Goal: Task Accomplishment & Management: Use online tool/utility

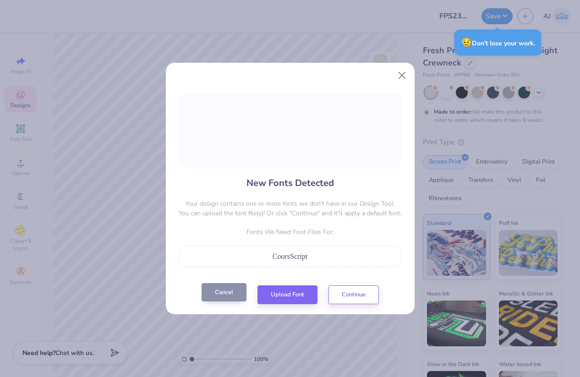
click at [234, 288] on button "Cancel" at bounding box center [224, 292] width 45 height 19
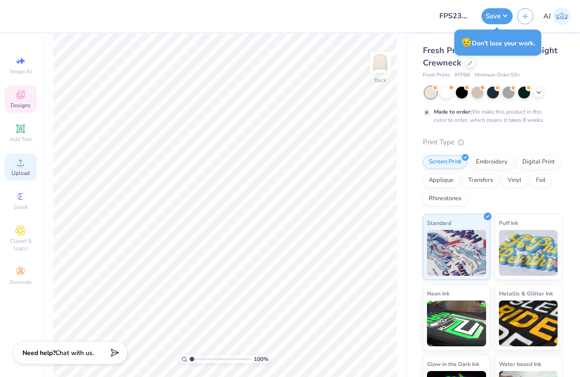
click at [25, 172] on span "Upload" at bounding box center [20, 173] width 18 height 7
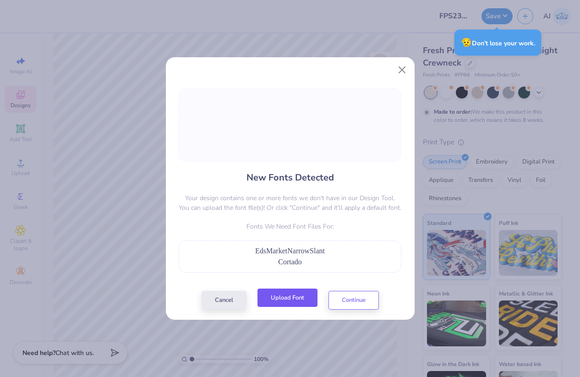
click at [283, 294] on button "Upload Font" at bounding box center [288, 298] width 60 height 19
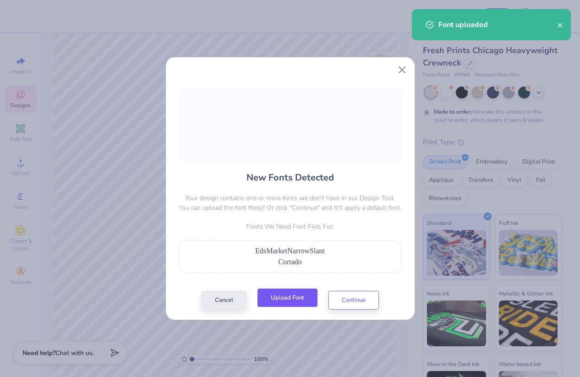
click at [288, 299] on button "Upload Font" at bounding box center [288, 298] width 60 height 19
click at [293, 301] on button "Upload Font" at bounding box center [288, 298] width 60 height 19
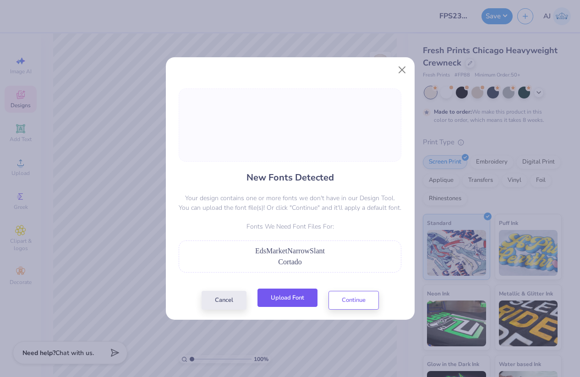
click at [290, 299] on button "Upload Font" at bounding box center [288, 298] width 60 height 19
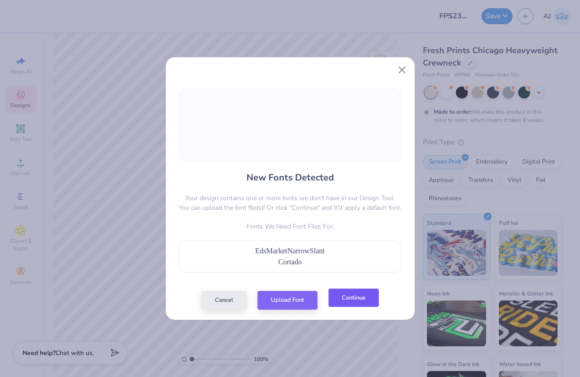
click at [345, 300] on button "Continue" at bounding box center [354, 298] width 50 height 19
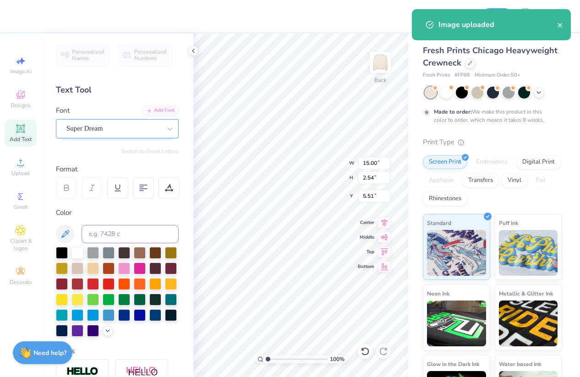
click at [130, 123] on div "Super Dream" at bounding box center [114, 128] width 96 height 14
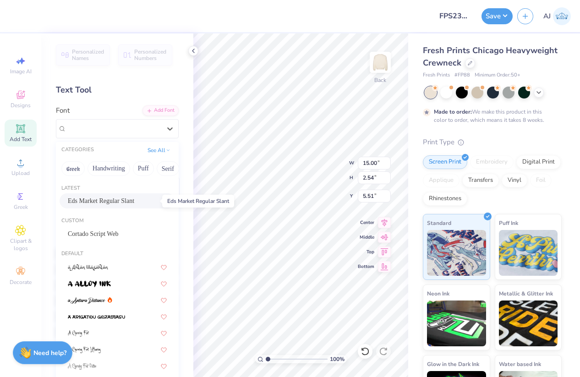
click at [105, 201] on span "Eds Market Regular Slant" at bounding box center [101, 201] width 66 height 10
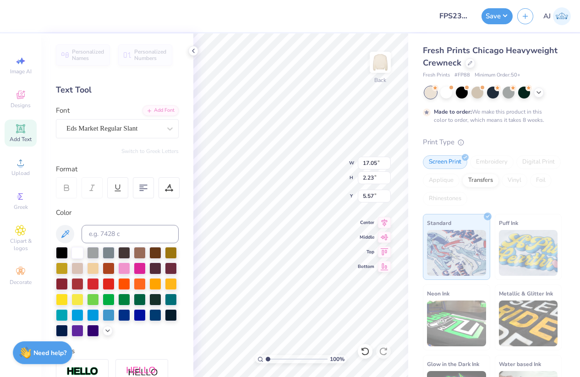
type input "17.05"
type input "2.23"
type input "5.57"
click at [112, 126] on div "Eds Market Regular Slant" at bounding box center [114, 128] width 96 height 14
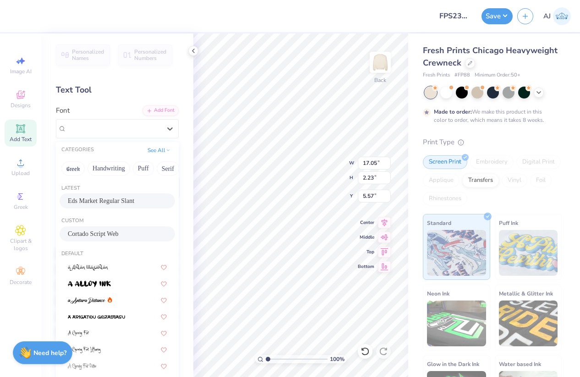
click at [99, 238] on span "Cortado Script Web" at bounding box center [93, 234] width 51 height 10
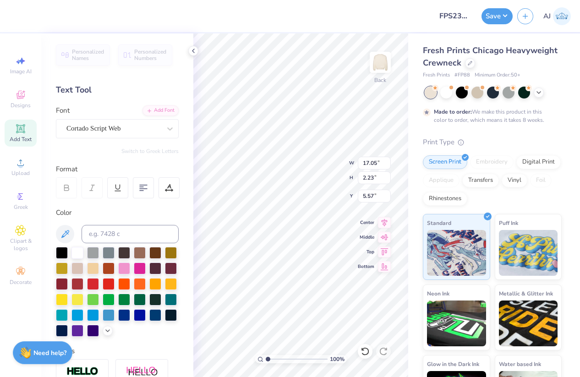
type input "13.47"
type input "2.71"
type input "5.33"
type input "6.19"
type input "0.69"
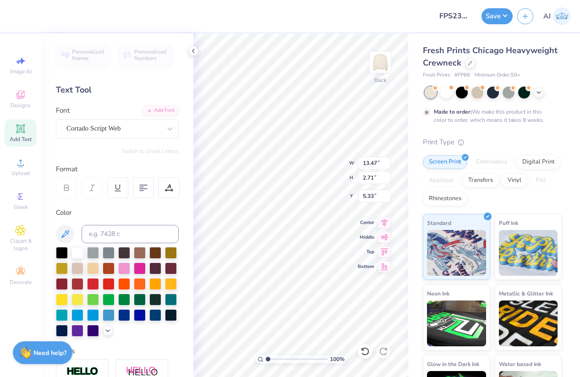
type input "14.80"
click at [133, 134] on div at bounding box center [113, 128] width 94 height 12
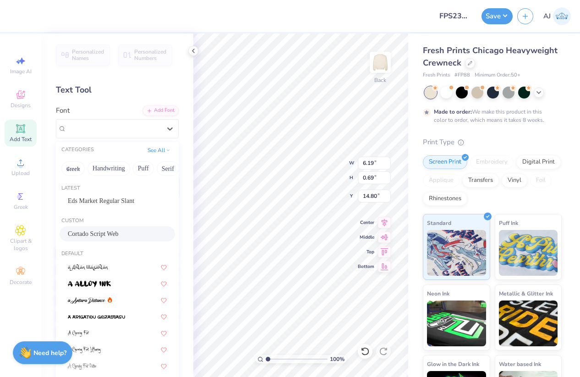
click at [106, 232] on span "Cortado Script Web" at bounding box center [93, 234] width 51 height 10
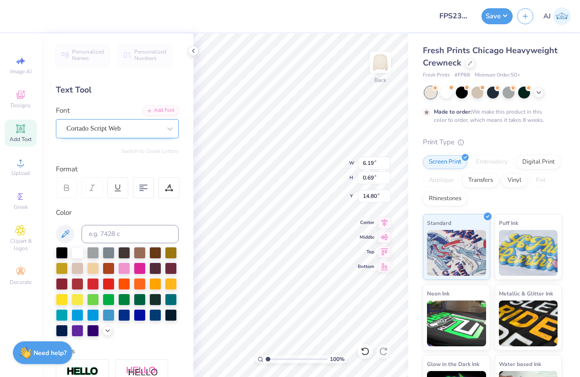
click at [114, 128] on div "Cortado Script Web" at bounding box center [114, 128] width 96 height 14
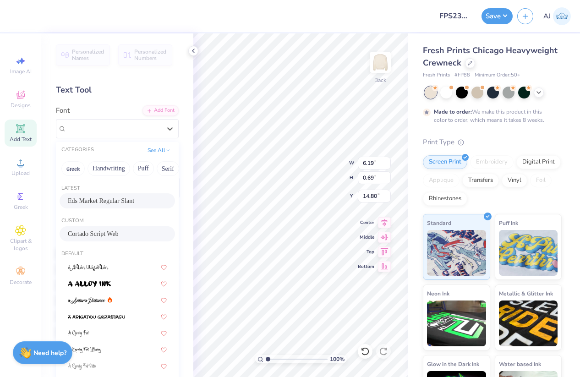
click at [107, 198] on span "Eds Market Regular Slant" at bounding box center [101, 201] width 66 height 10
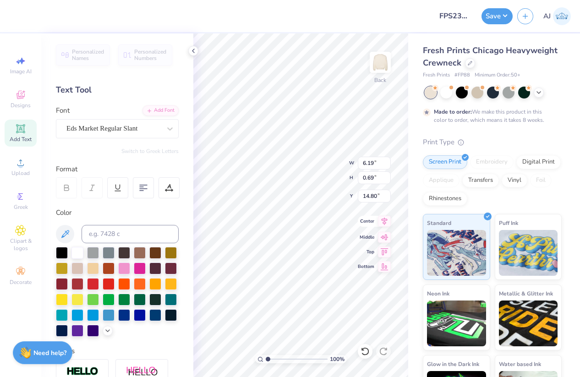
click at [388, 223] on icon at bounding box center [384, 221] width 13 height 11
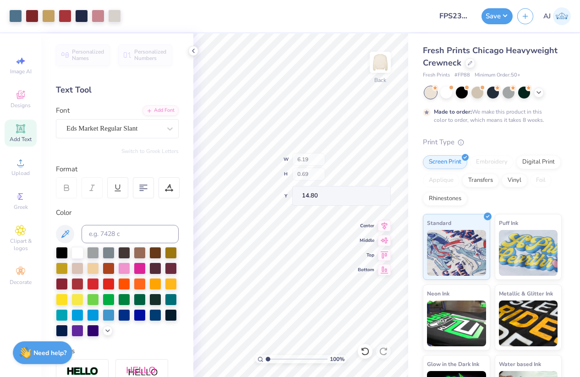
type input "6.96"
type input "0.75"
type input "14.82"
click at [191, 51] on icon at bounding box center [193, 50] width 7 height 7
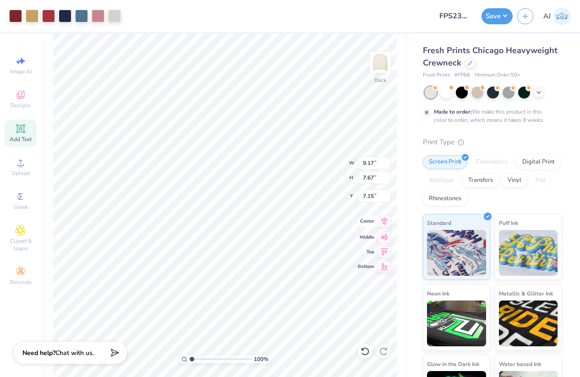
click at [384, 220] on icon at bounding box center [385, 221] width 6 height 8
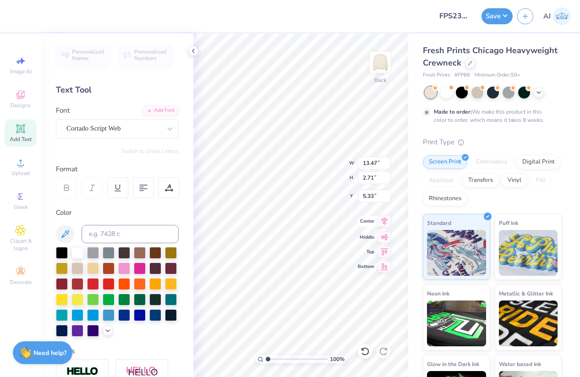
click at [386, 225] on icon at bounding box center [384, 221] width 13 height 11
type input "5.80"
click at [386, 219] on icon at bounding box center [385, 223] width 6 height 8
type input "5.99"
type input "0.65"
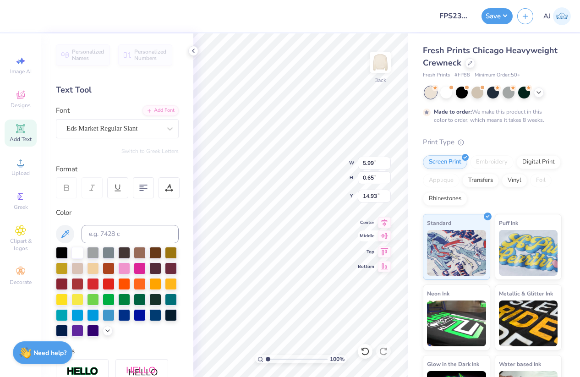
type input "15.09"
click at [385, 228] on div "100 % Back W 5.99 5.99 " H 0.65 0.65 " Y 15.09 15.09 " Center Middle Top Bottom" at bounding box center [300, 205] width 215 height 344
click at [385, 222] on icon at bounding box center [385, 221] width 6 height 8
type input "13.47"
type input "2.71"
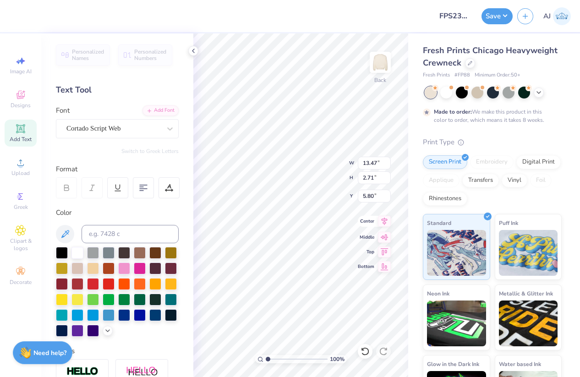
type input "5.80"
click at [368, 165] on input "13.47" at bounding box center [374, 163] width 33 height 13
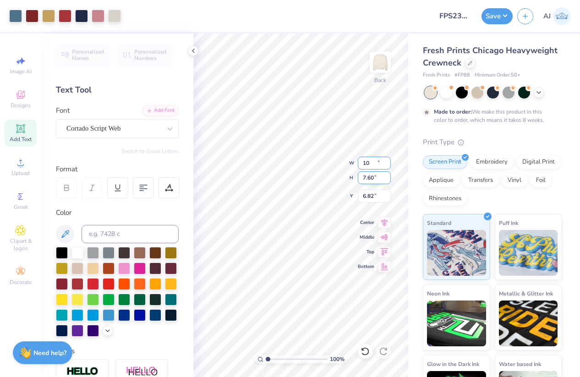
type input "10.00"
type input "7.60"
click at [371, 195] on input "6.82" at bounding box center [374, 196] width 33 height 13
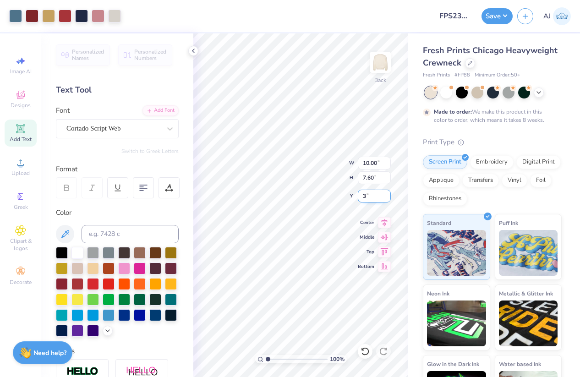
type input "3.00"
click at [370, 166] on input "10.00" at bounding box center [374, 163] width 33 height 13
type input "11.00"
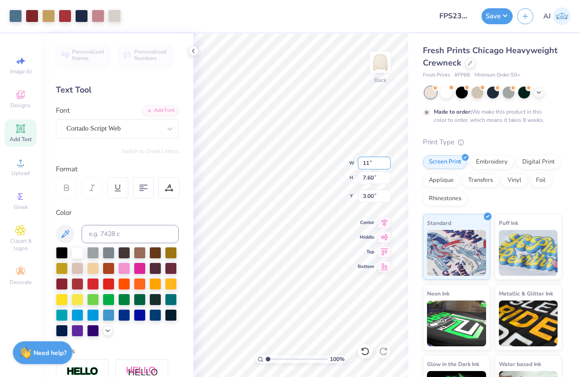
type input "8.36"
click at [373, 194] on input "2.62" at bounding box center [374, 196] width 33 height 13
type input "3.00"
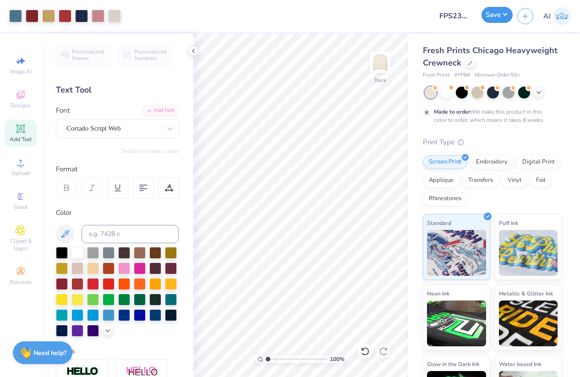
click at [505, 14] on button "Save" at bounding box center [497, 15] width 31 height 16
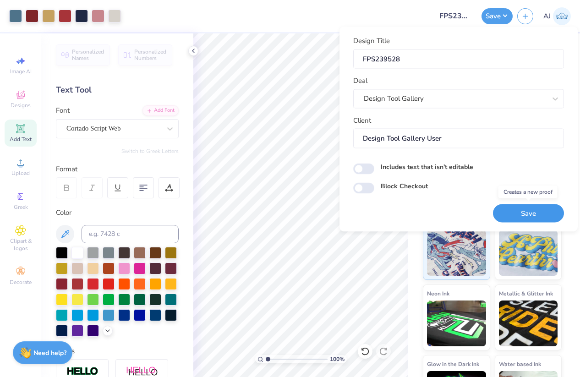
click at [518, 211] on button "Save" at bounding box center [528, 213] width 71 height 19
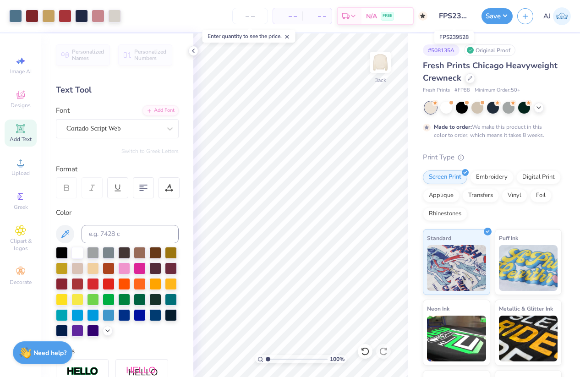
click at [451, 17] on input "FPS239528" at bounding box center [454, 16] width 45 height 18
click at [460, 87] on span "# FP88" at bounding box center [463, 91] width 16 height 8
copy span "FP88"
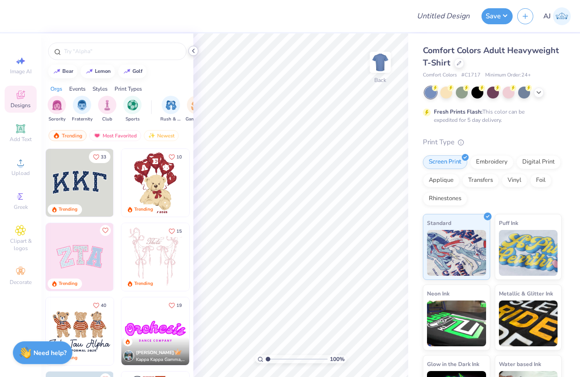
click at [196, 49] on icon at bounding box center [193, 50] width 7 height 7
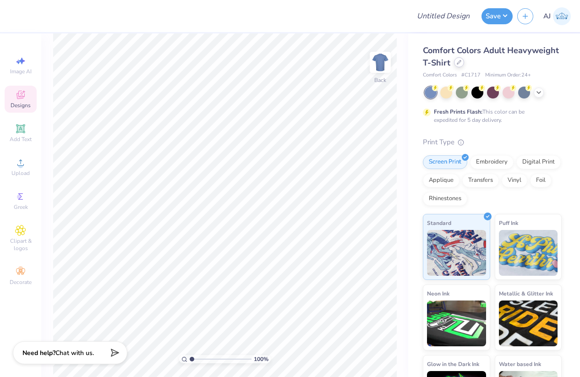
click at [460, 63] on icon at bounding box center [459, 62] width 5 height 5
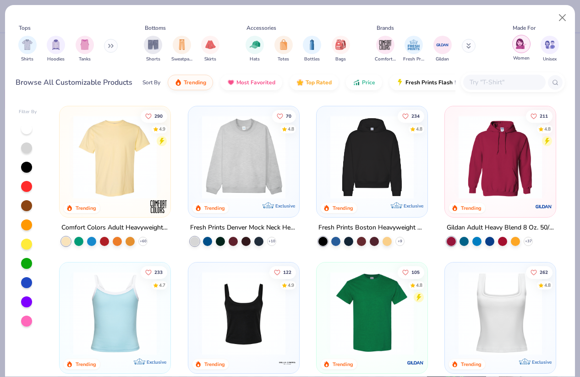
click at [521, 46] on img "filter for Women" at bounding box center [521, 43] width 11 height 11
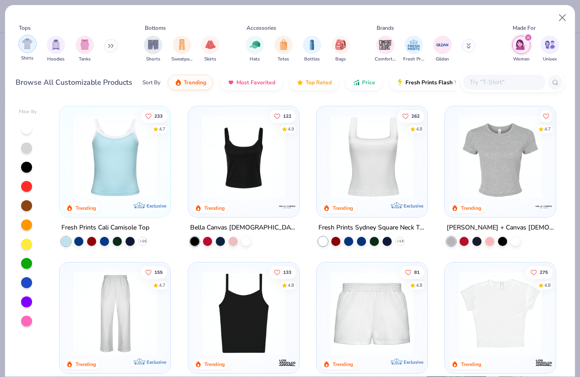
click at [31, 45] on img "filter for Shirts" at bounding box center [27, 43] width 11 height 11
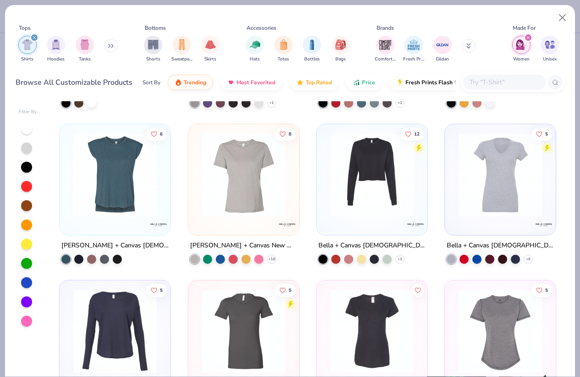
scroll to position [1865, 0]
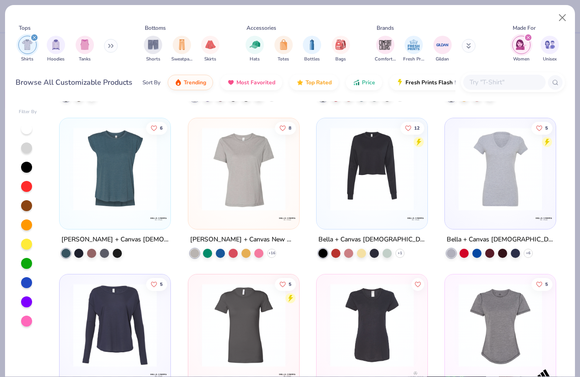
click at [127, 170] on img at bounding box center [115, 168] width 93 height 83
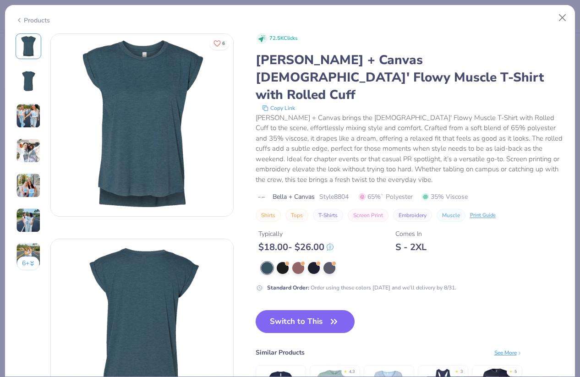
click at [320, 57] on div "[PERSON_NAME] + Canvas [DEMOGRAPHIC_DATA]' Flowy Muscle T-Shirt with Rolled Cuff" at bounding box center [410, 77] width 309 height 52
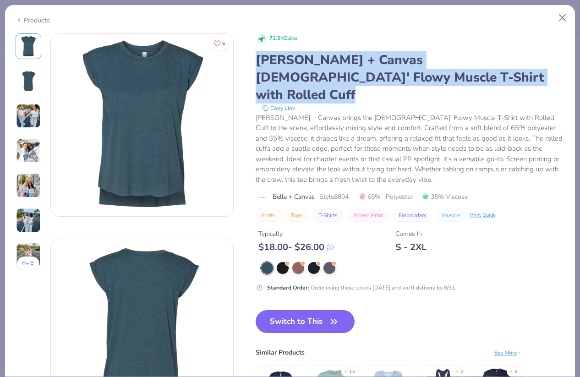
click at [320, 57] on div "[PERSON_NAME] + Canvas [DEMOGRAPHIC_DATA]' Flowy Muscle T-Shirt with Rolled Cuff" at bounding box center [410, 77] width 309 height 52
copy div "[PERSON_NAME] + Canvas [DEMOGRAPHIC_DATA]' Flowy Muscle T-Shirt with Rolled Cuff"
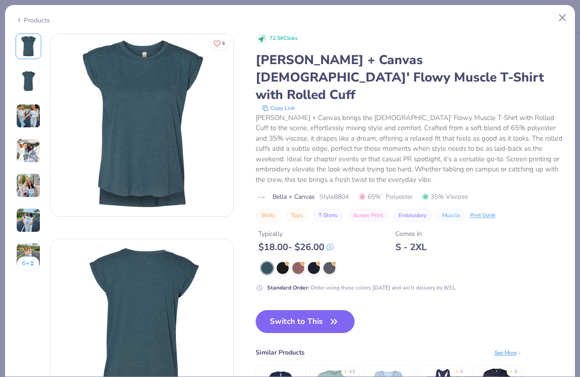
click at [304, 192] on span "Bella + Canvas" at bounding box center [294, 197] width 42 height 10
click at [276, 192] on span "Bella + Canvas" at bounding box center [294, 197] width 42 height 10
drag, startPoint x: 273, startPoint y: 178, endPoint x: 352, endPoint y: 179, distance: 79.3
click at [352, 192] on div "Bella + Canvas Style 8804 65%` Polyester 35% Viscose" at bounding box center [410, 197] width 309 height 10
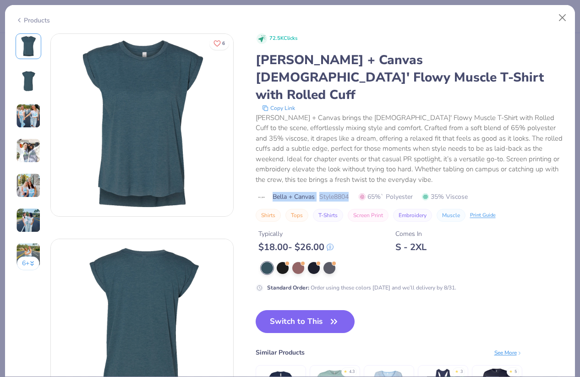
copy div "Bella + Canvas Style 8804"
click at [401, 161] on div "[PERSON_NAME] + Canvas brings the [DEMOGRAPHIC_DATA]' Flowy Muscle T-Shirt with…" at bounding box center [410, 149] width 309 height 72
click at [293, 310] on button "Switch to This" at bounding box center [305, 321] width 99 height 23
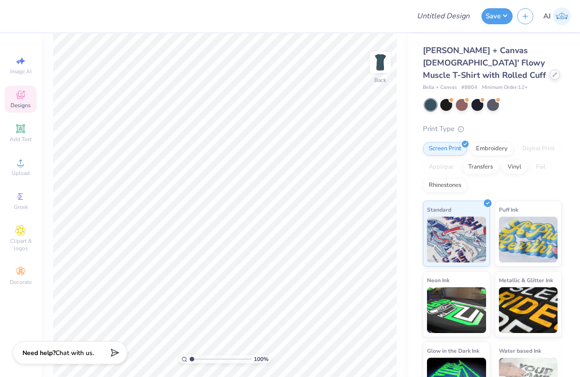
click at [556, 70] on div at bounding box center [555, 75] width 10 height 10
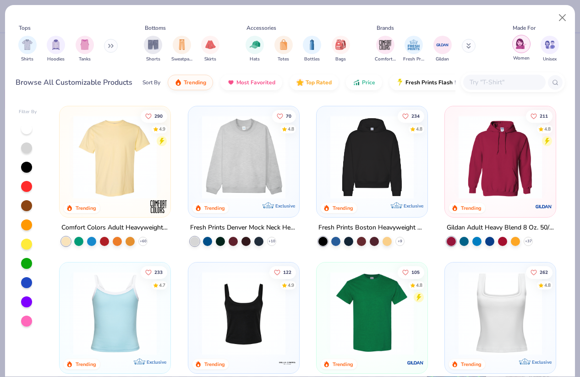
click at [521, 48] on img "filter for Women" at bounding box center [521, 43] width 11 height 11
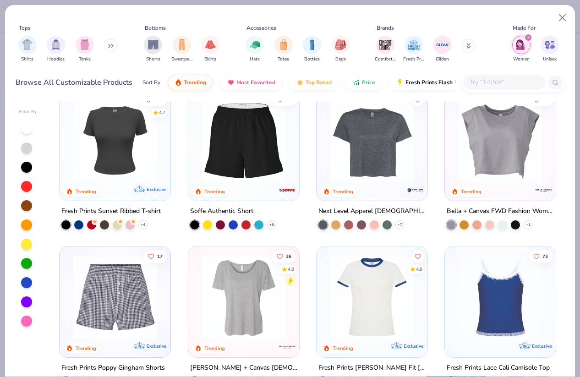
scroll to position [798, 0]
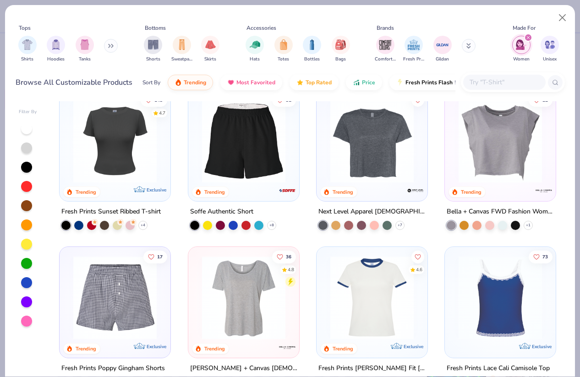
click at [486, 158] on img at bounding box center [500, 140] width 93 height 83
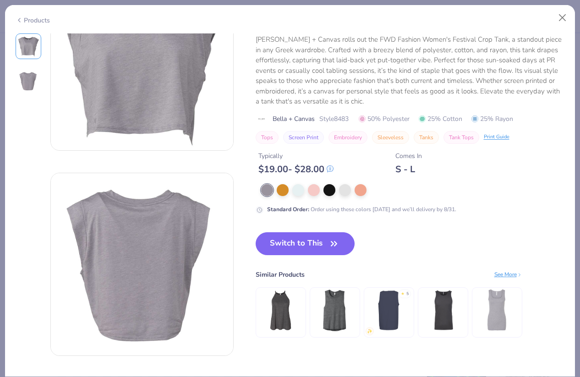
scroll to position [60, 0]
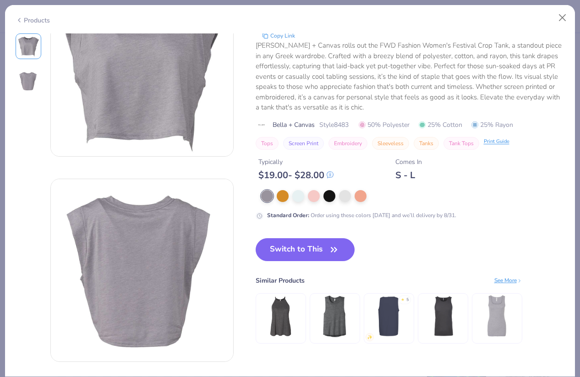
click at [495, 141] on div "Print Guide" at bounding box center [497, 142] width 26 height 8
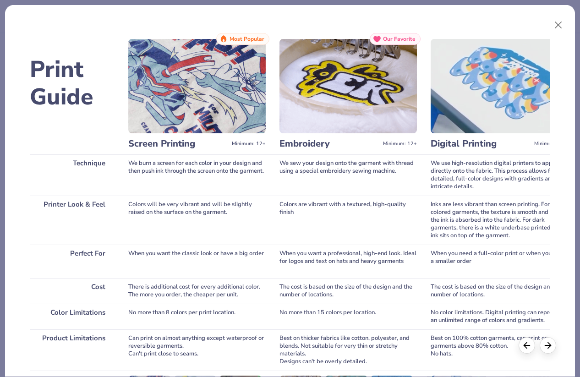
click at [505, 105] on img at bounding box center [499, 86] width 137 height 94
click at [486, 135] on div "Digital Printing Minimum: 12+" at bounding box center [499, 143] width 137 height 21
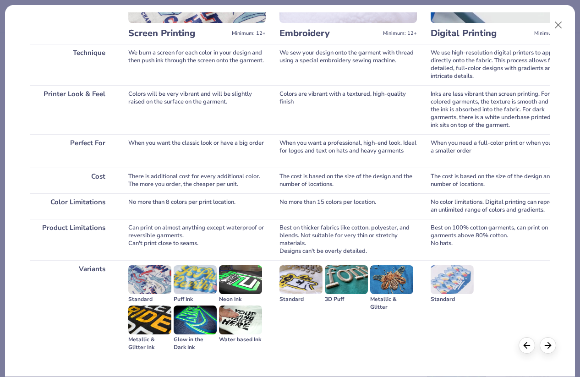
scroll to position [0, 0]
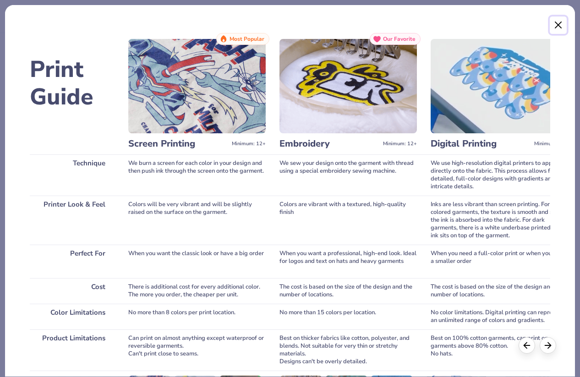
click at [559, 24] on button "Close" at bounding box center [558, 24] width 17 height 17
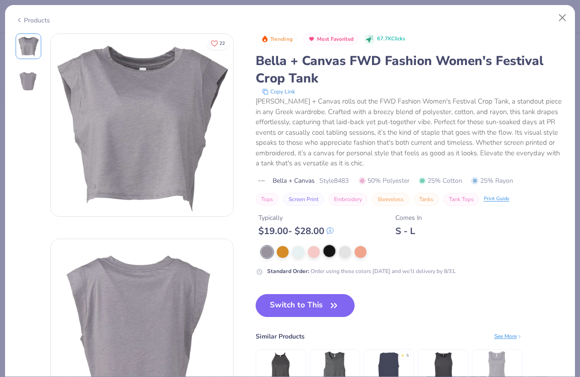
click at [332, 253] on div at bounding box center [330, 251] width 12 height 12
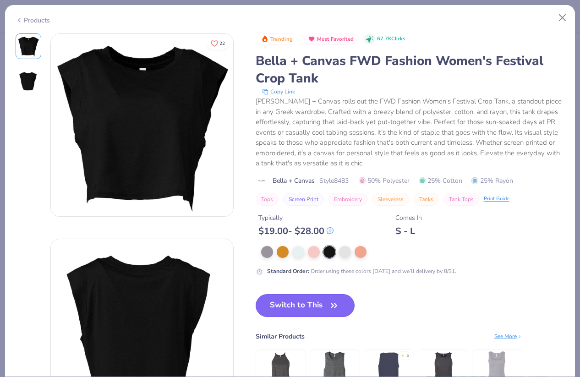
click at [329, 307] on icon "button" at bounding box center [334, 305] width 13 height 13
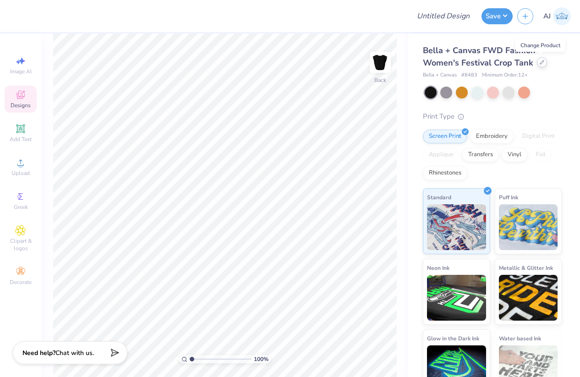
click at [542, 64] on icon at bounding box center [542, 62] width 5 height 5
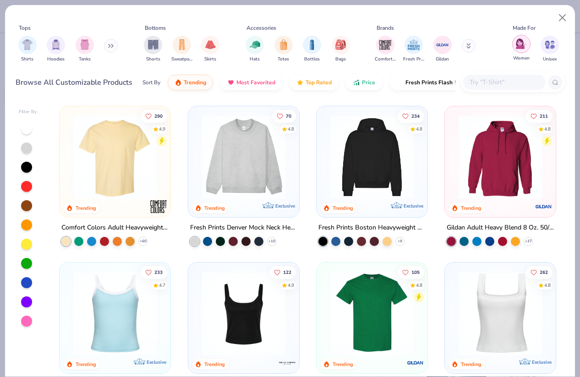
click at [519, 44] on img "filter for Women" at bounding box center [521, 43] width 11 height 11
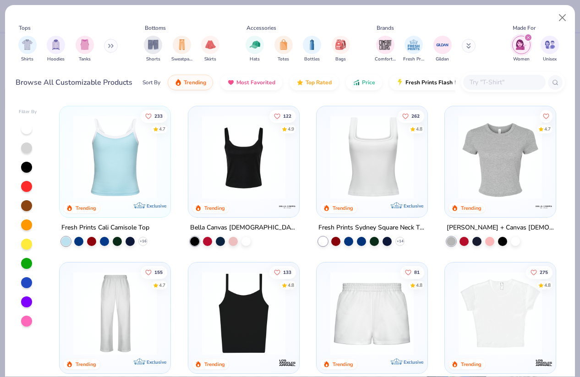
click at [454, 153] on img at bounding box center [408, 156] width 93 height 83
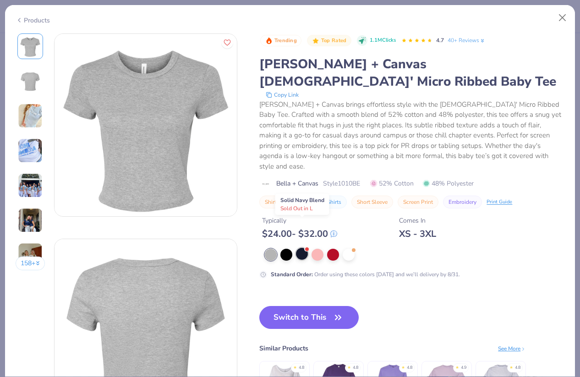
click at [302, 248] on div at bounding box center [302, 254] width 12 height 12
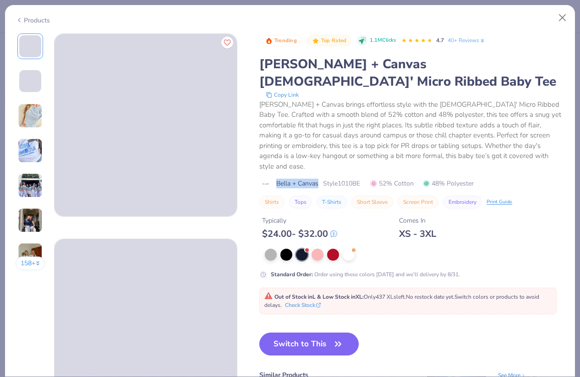
drag, startPoint x: 279, startPoint y: 154, endPoint x: 318, endPoint y: 157, distance: 39.9
click at [318, 179] on span "Bella + Canvas" at bounding box center [297, 184] width 42 height 10
copy span "Bella + Canvas"
click at [327, 333] on button "Switch to This" at bounding box center [308, 344] width 99 height 23
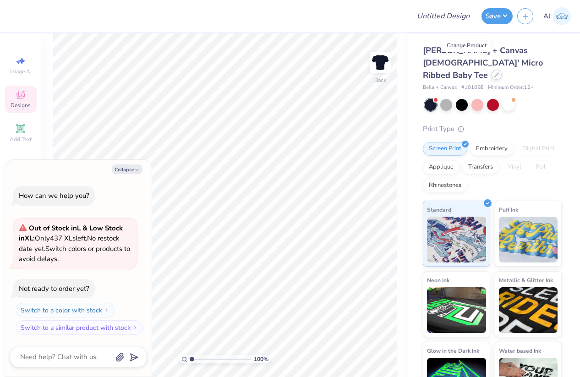
click at [494, 72] on icon at bounding box center [496, 74] width 5 height 5
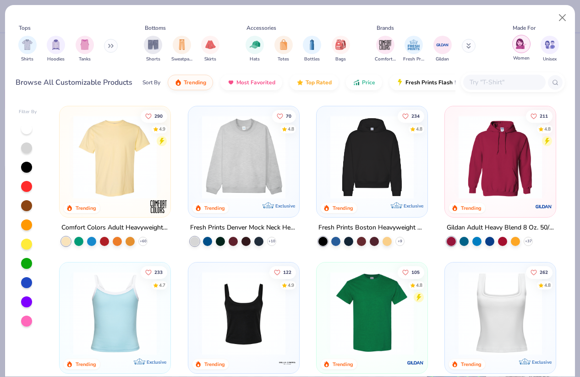
click at [518, 45] on img "filter for Women" at bounding box center [521, 43] width 11 height 11
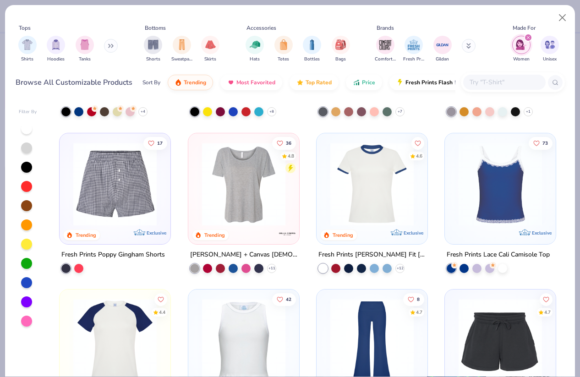
scroll to position [927, 0]
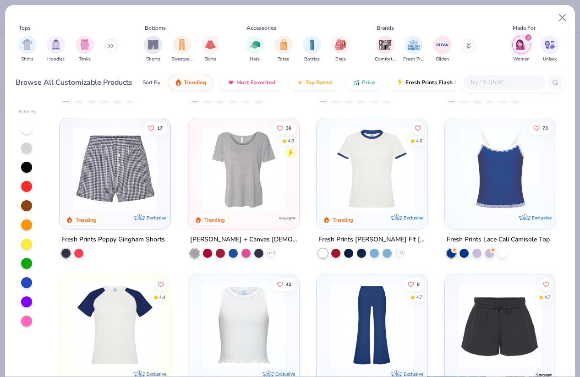
click at [274, 170] on img at bounding box center [244, 168] width 93 height 83
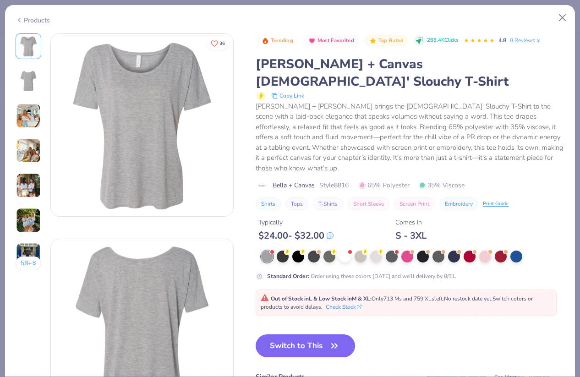
click at [313, 335] on button "Switch to This" at bounding box center [305, 346] width 99 height 23
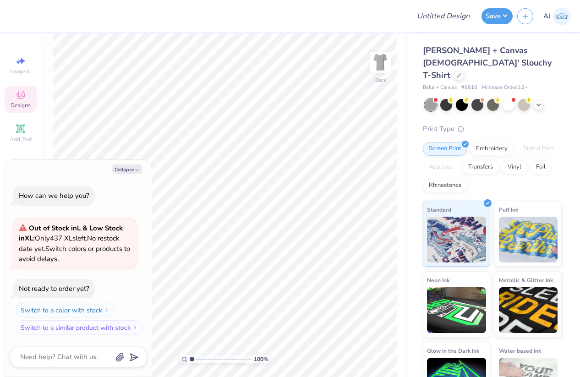
click at [538, 142] on div "Digital Print" at bounding box center [538, 149] width 44 height 14
click at [444, 98] on div at bounding box center [446, 104] width 12 height 12
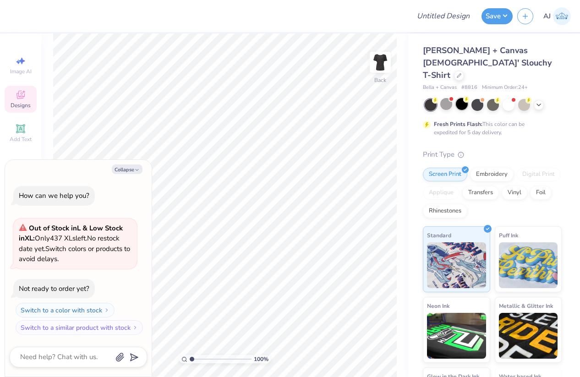
click at [463, 98] on div at bounding box center [462, 104] width 12 height 12
click at [457, 73] on icon at bounding box center [459, 75] width 4 height 4
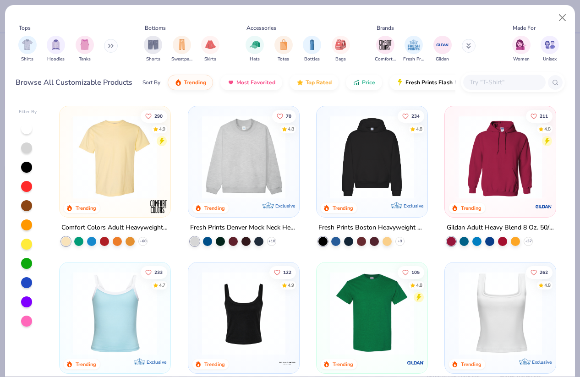
click at [111, 46] on icon at bounding box center [110, 46] width 5 height 5
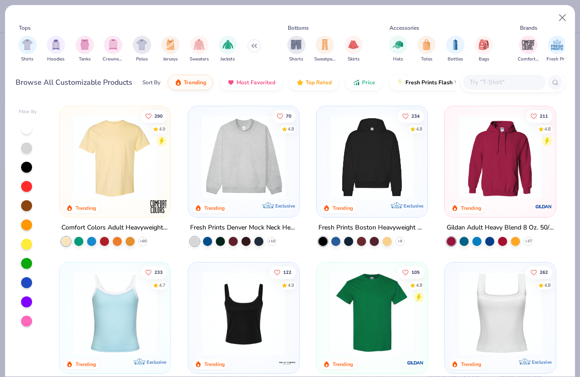
click at [256, 47] on button at bounding box center [254, 46] width 14 height 14
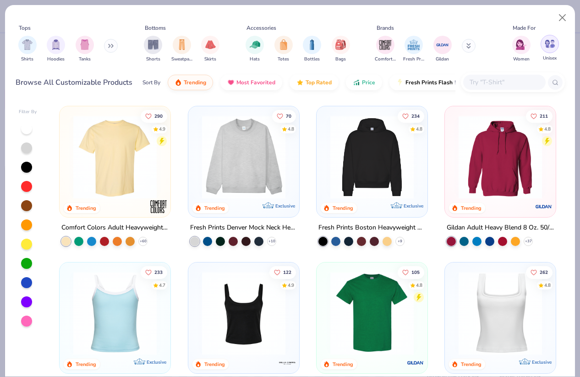
click at [551, 47] on img "filter for Unisex" at bounding box center [550, 43] width 11 height 11
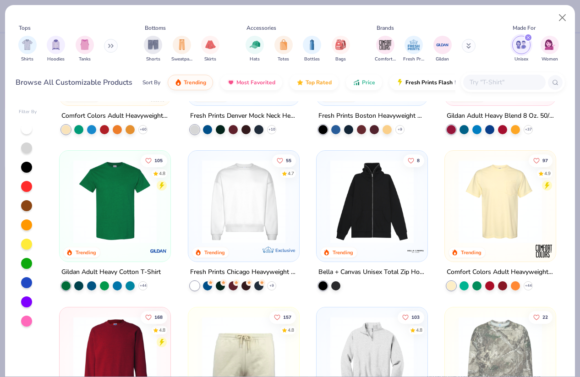
scroll to position [78, 0]
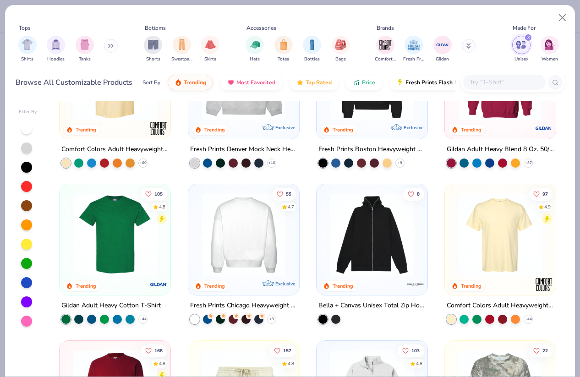
click at [237, 243] on img at bounding box center [243, 234] width 93 height 83
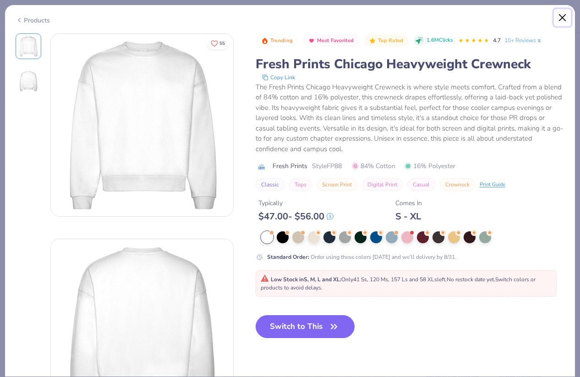
click at [565, 17] on button "Close" at bounding box center [562, 17] width 17 height 17
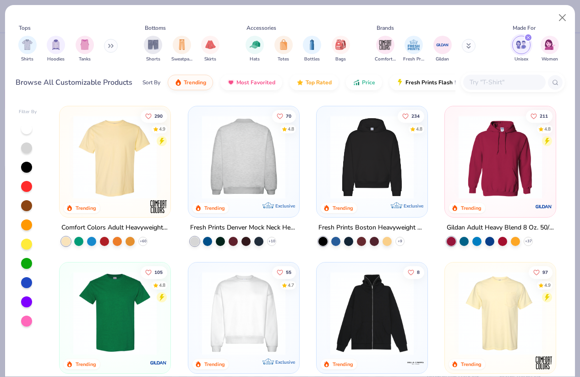
click at [197, 156] on img at bounding box center [150, 156] width 93 height 83
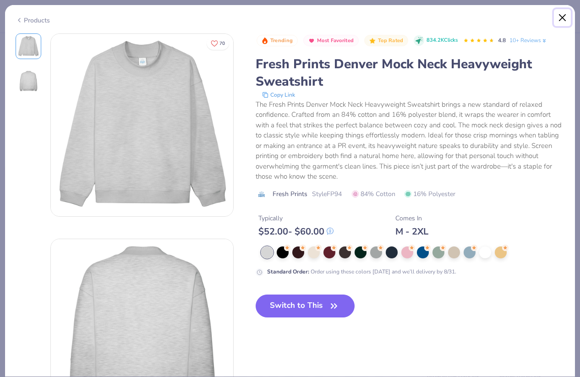
click at [563, 14] on button "Close" at bounding box center [562, 17] width 17 height 17
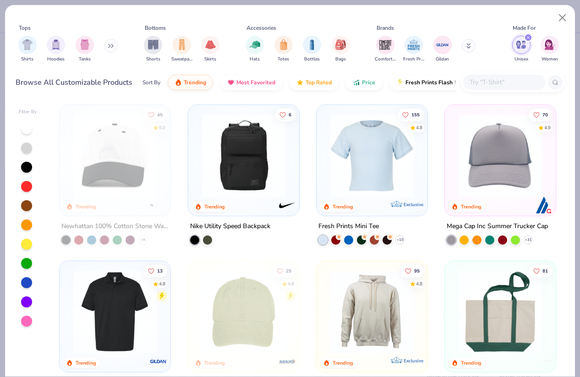
scroll to position [470, 0]
click at [378, 159] on img at bounding box center [372, 156] width 93 height 83
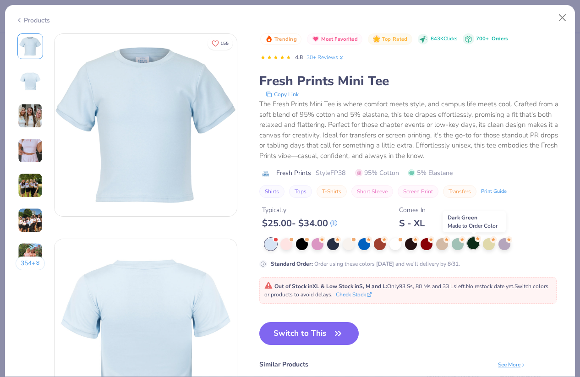
click at [476, 247] on div at bounding box center [473, 243] width 12 height 12
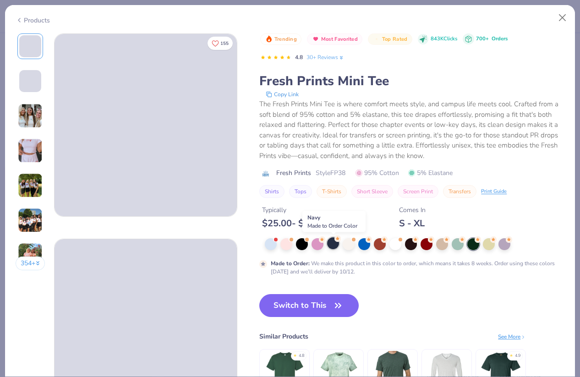
click at [336, 247] on div at bounding box center [333, 243] width 12 height 12
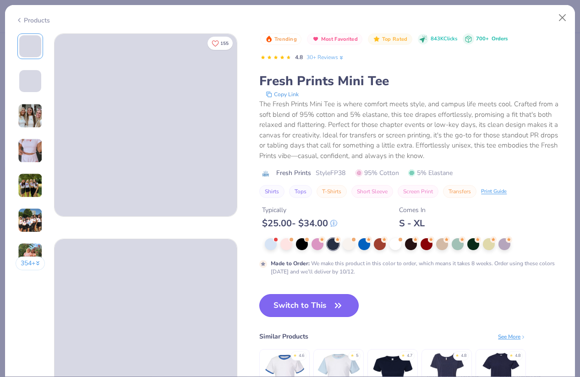
click at [328, 307] on button "Switch to This" at bounding box center [308, 305] width 99 height 23
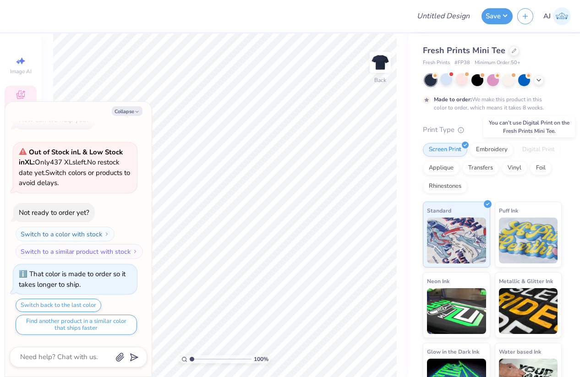
click at [530, 151] on div "Digital Print" at bounding box center [538, 150] width 44 height 14
click at [490, 189] on div "Screen Print Embroidery Digital Print Applique Transfers Vinyl Foil Rhinestones" at bounding box center [492, 168] width 139 height 50
click at [131, 113] on button "Collapse" at bounding box center [127, 111] width 31 height 10
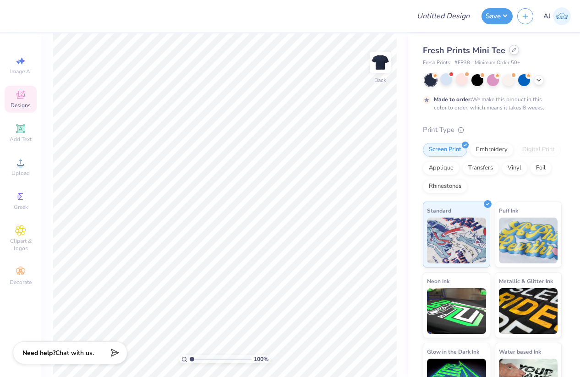
click at [512, 51] on icon at bounding box center [514, 50] width 5 height 5
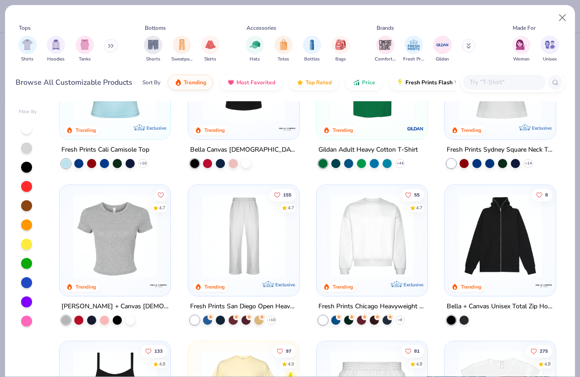
scroll to position [237, 0]
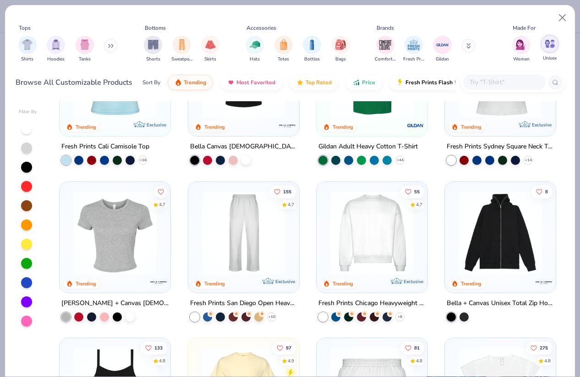
click at [545, 48] on img "filter for Unisex" at bounding box center [550, 43] width 11 height 11
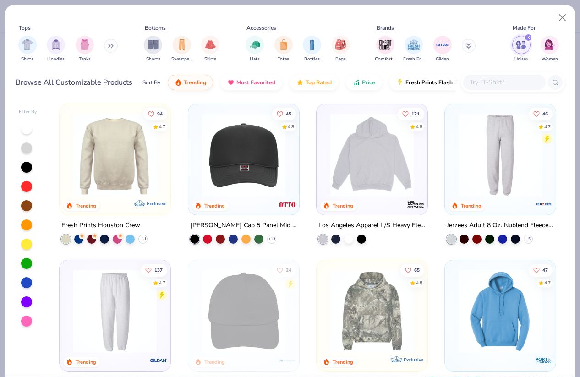
scroll to position [933, 0]
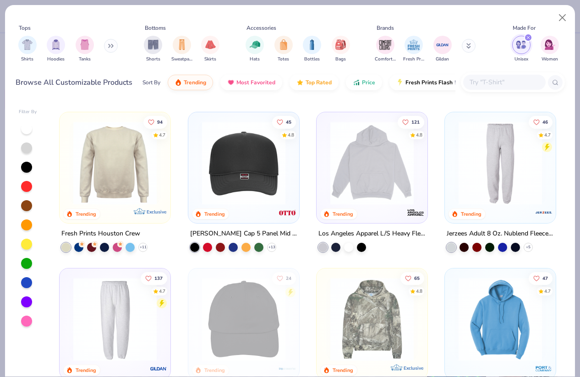
click at [117, 164] on img at bounding box center [115, 162] width 93 height 83
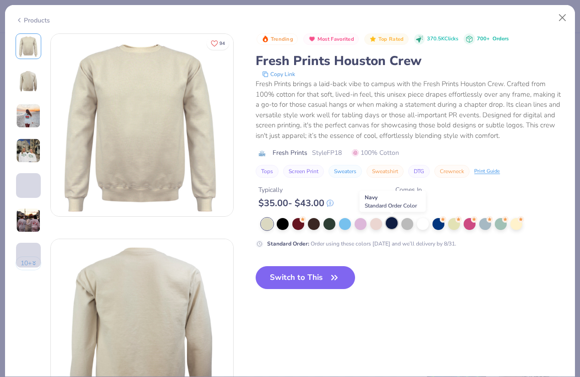
click at [393, 224] on div at bounding box center [392, 223] width 12 height 12
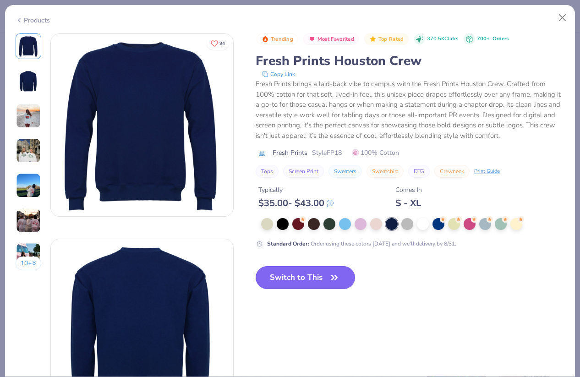
click at [319, 281] on button "Switch to This" at bounding box center [305, 277] width 99 height 23
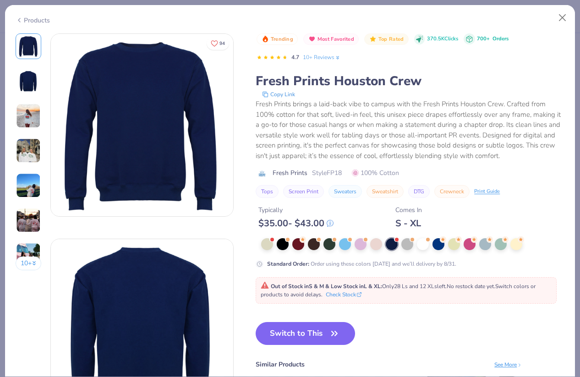
scroll to position [63, 0]
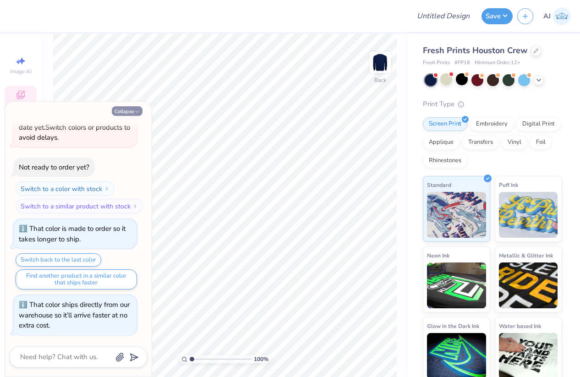
click at [134, 111] on icon "button" at bounding box center [136, 111] width 5 height 5
type textarea "x"
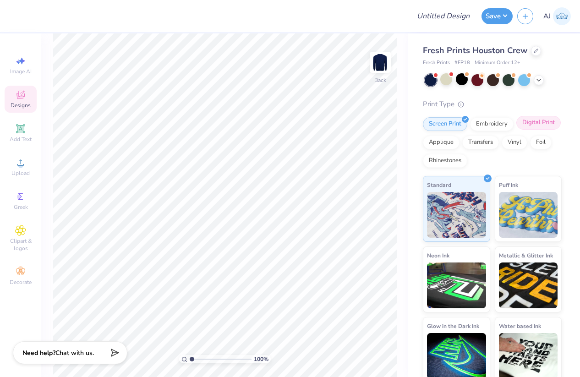
click at [526, 121] on div "Digital Print" at bounding box center [538, 123] width 44 height 14
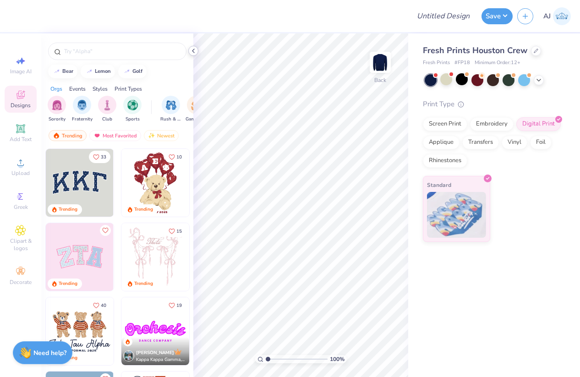
click at [194, 51] on icon at bounding box center [193, 50] width 7 height 7
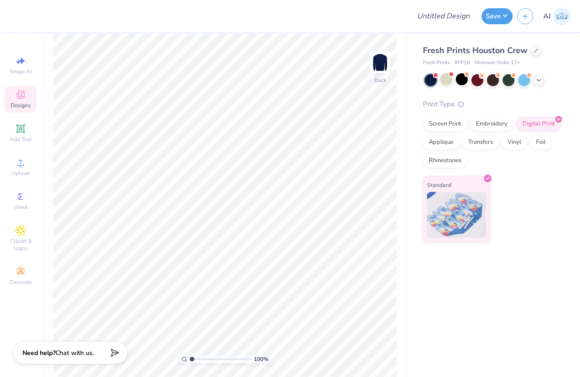
click at [441, 63] on span "Fresh Prints" at bounding box center [436, 63] width 27 height 8
copy span "Fresh Prints"
click at [461, 63] on span "# FP18" at bounding box center [463, 63] width 16 height 8
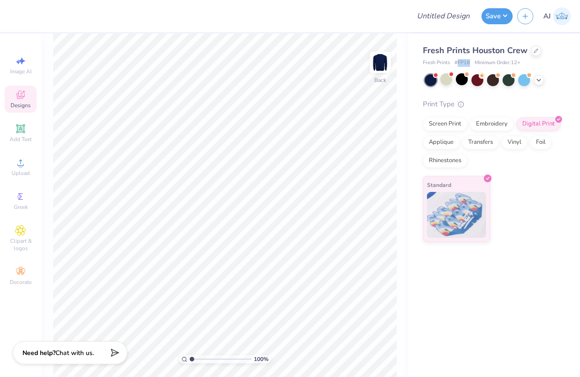
click at [461, 63] on span "# FP18" at bounding box center [463, 63] width 16 height 8
copy span "FP18"
click at [392, 61] on img at bounding box center [380, 62] width 37 height 37
click at [380, 67] on img at bounding box center [380, 62] width 37 height 37
click at [25, 168] on icon at bounding box center [20, 162] width 11 height 11
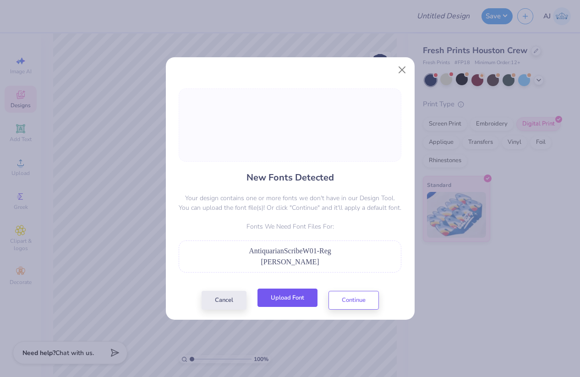
click at [288, 299] on button "Upload Font" at bounding box center [288, 298] width 60 height 19
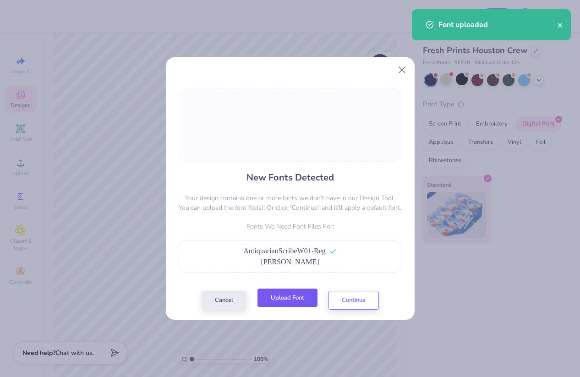
click at [300, 298] on button "Upload Font" at bounding box center [288, 298] width 60 height 19
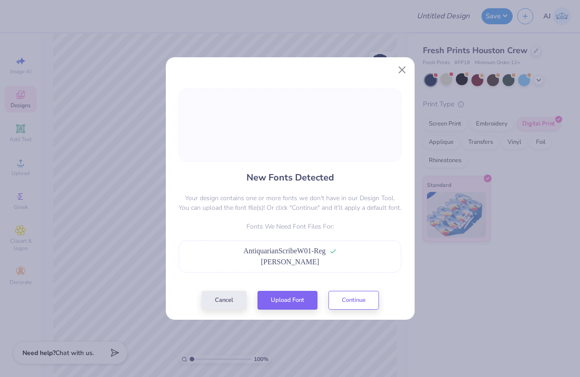
click at [281, 315] on div "New Fonts Detected Your design contains one or more fonts we don't have in our …" at bounding box center [290, 199] width 249 height 242
click at [285, 307] on button "Upload Font" at bounding box center [288, 298] width 60 height 19
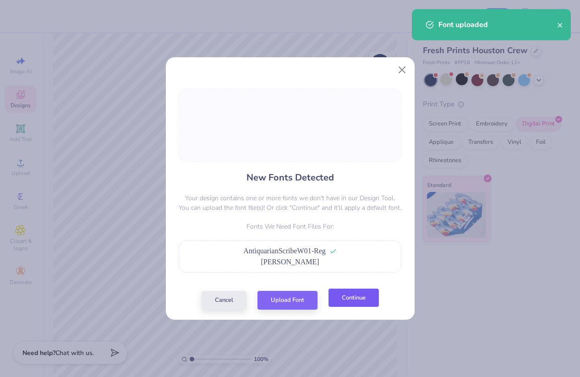
click at [341, 295] on button "Continue" at bounding box center [354, 298] width 50 height 19
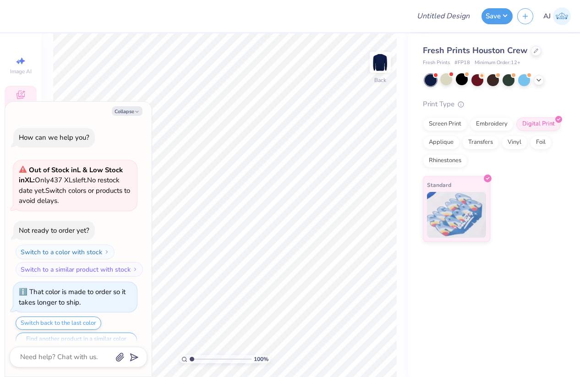
scroll to position [127, 0]
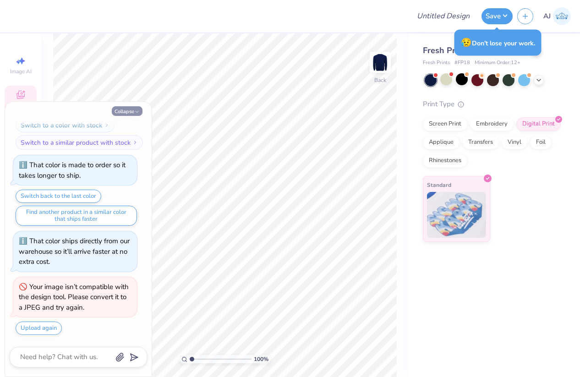
click at [129, 115] on button "Collapse" at bounding box center [127, 111] width 31 height 10
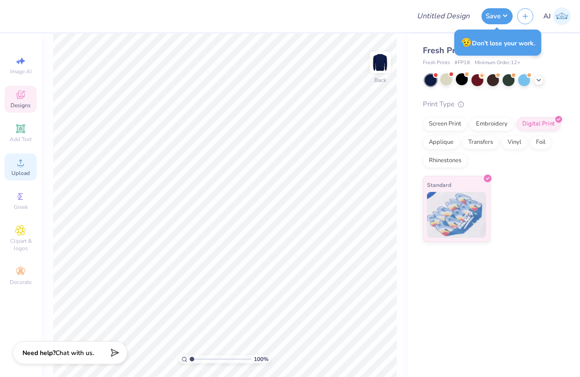
click at [21, 168] on div "Upload" at bounding box center [21, 167] width 32 height 27
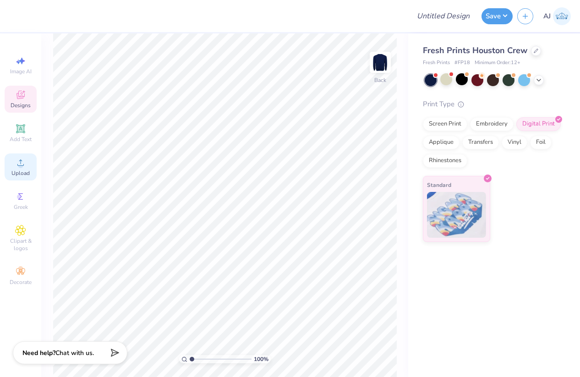
click at [23, 171] on span "Upload" at bounding box center [20, 173] width 18 height 7
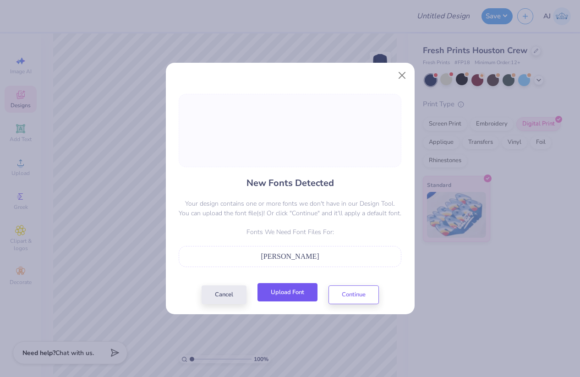
click at [299, 288] on button "Upload Font" at bounding box center [288, 292] width 60 height 19
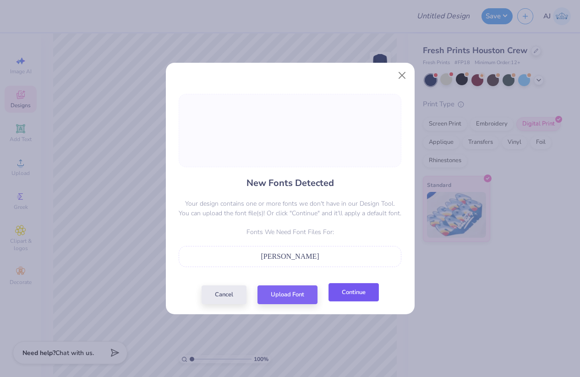
click at [343, 289] on button "Continue" at bounding box center [354, 292] width 50 height 19
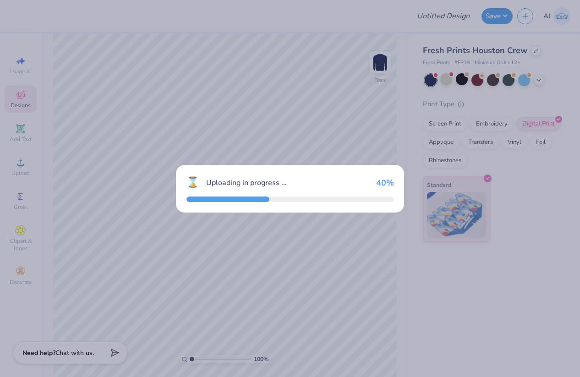
type textarea "x"
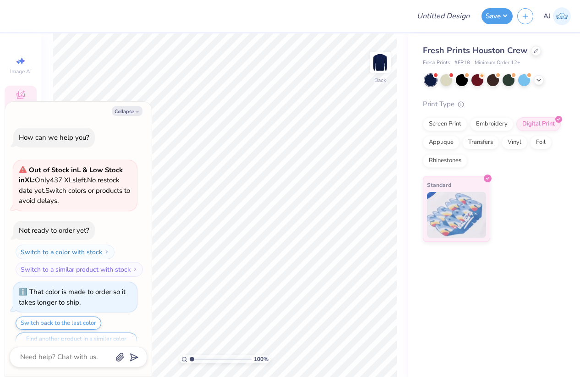
scroll to position [190, 0]
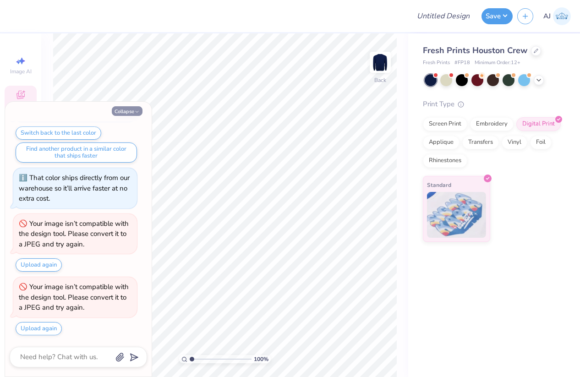
click at [133, 111] on button "Collapse" at bounding box center [127, 111] width 31 height 10
type textarea "x"
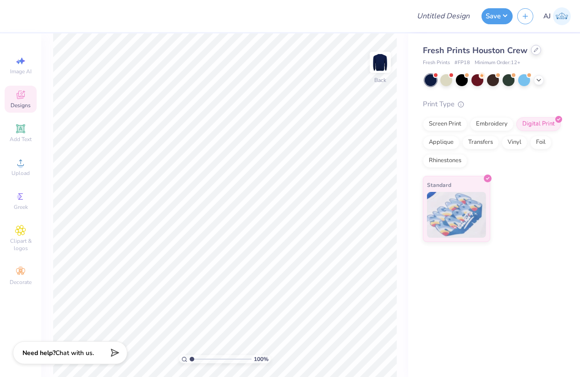
click at [534, 51] on icon at bounding box center [536, 50] width 5 height 5
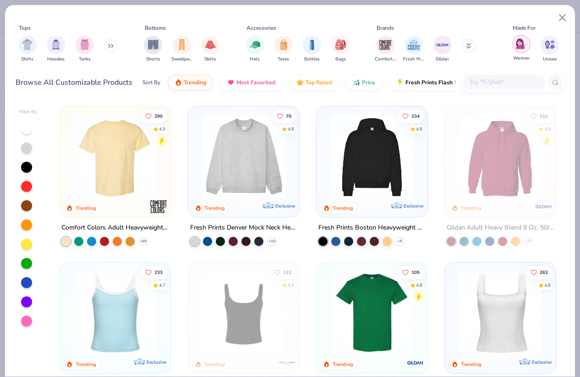
click at [519, 47] on img "filter for Women" at bounding box center [521, 43] width 11 height 11
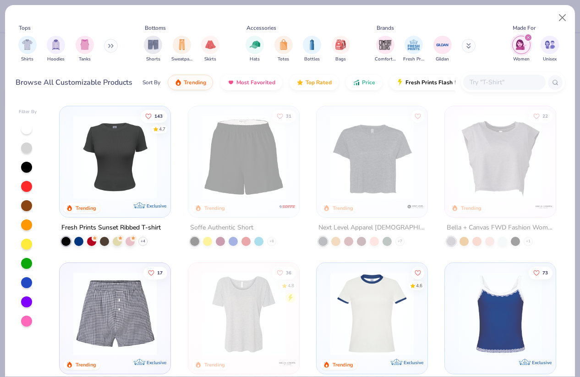
scroll to position [774, 0]
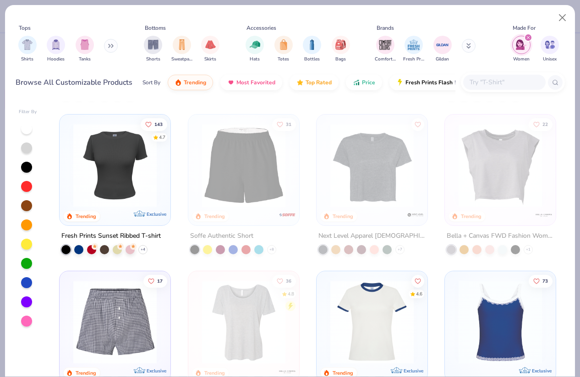
click at [494, 174] on div "14 4.4 Trending Exclusive Fresh Prints Simone Slim Fit Ringer Shirt with Stripe…" at bounding box center [308, 238] width 514 height 275
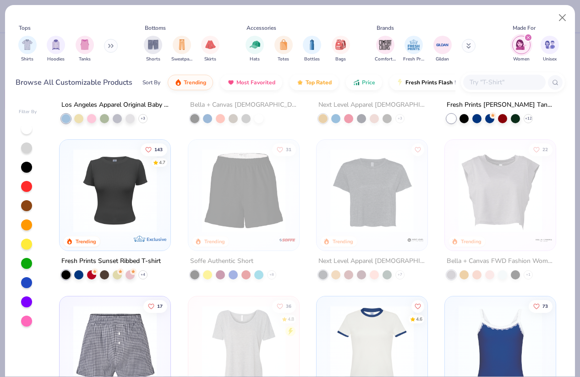
scroll to position [746, 0]
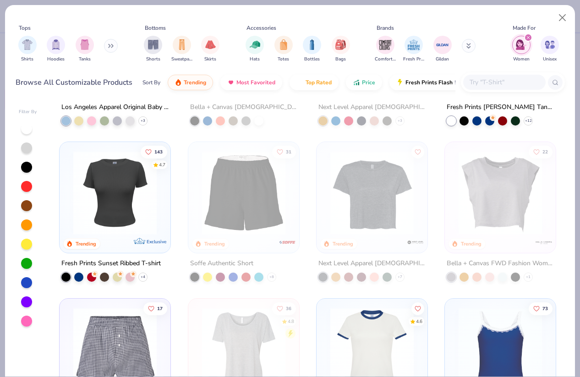
click at [526, 178] on img at bounding box center [500, 192] width 93 height 83
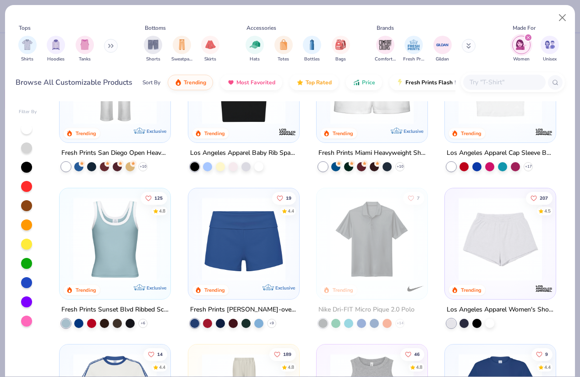
scroll to position [0, 0]
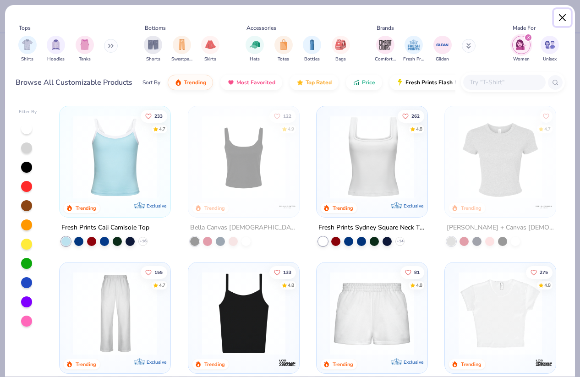
click at [560, 15] on button "Close" at bounding box center [562, 17] width 17 height 17
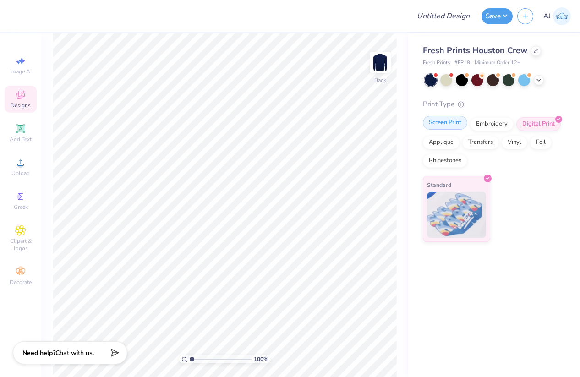
click at [453, 122] on div "Screen Print" at bounding box center [445, 123] width 44 height 14
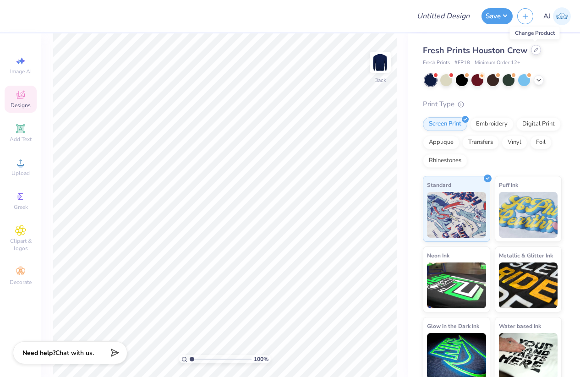
click at [537, 49] on div at bounding box center [536, 50] width 10 height 10
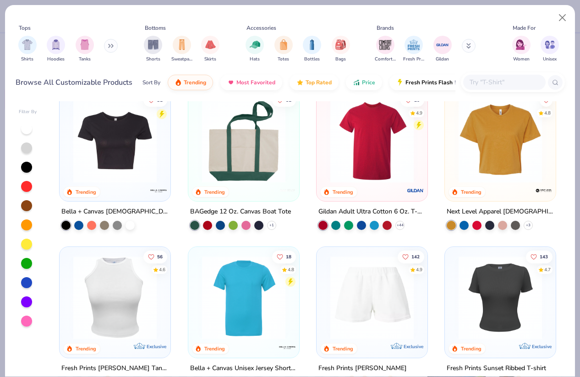
scroll to position [1409, 0]
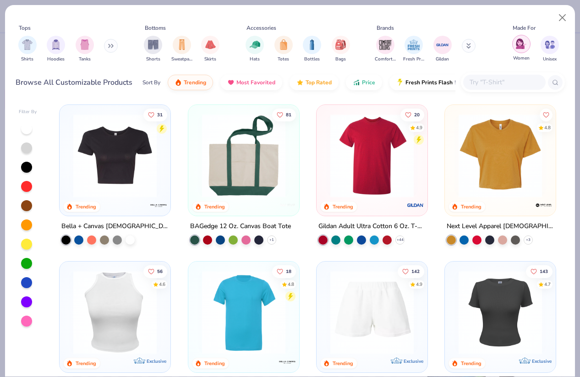
click at [518, 46] on img "filter for Women" at bounding box center [521, 43] width 11 height 11
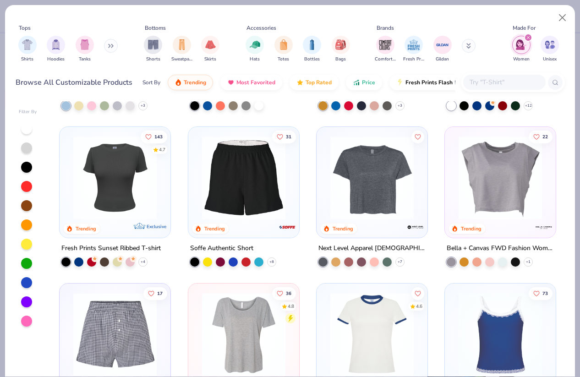
scroll to position [766, 0]
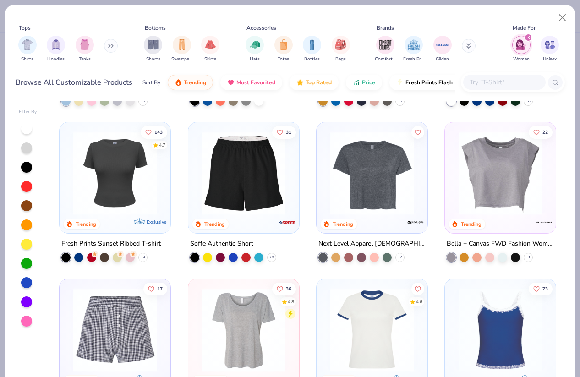
click at [496, 175] on div "14 4.4 Trending Exclusive Fresh Prints Simone Slim Fit Ringer Shirt with Stripe…" at bounding box center [308, 238] width 514 height 275
click at [491, 155] on img at bounding box center [500, 173] width 93 height 83
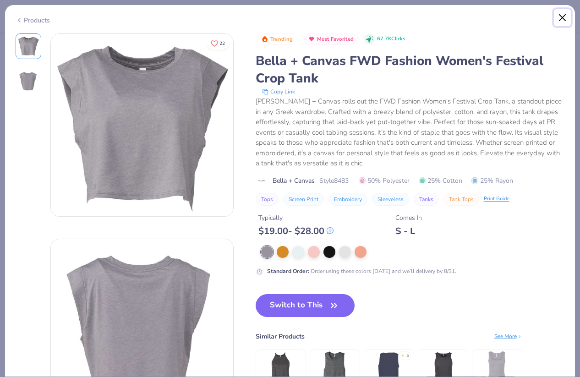
click at [565, 16] on button "Close" at bounding box center [562, 17] width 17 height 17
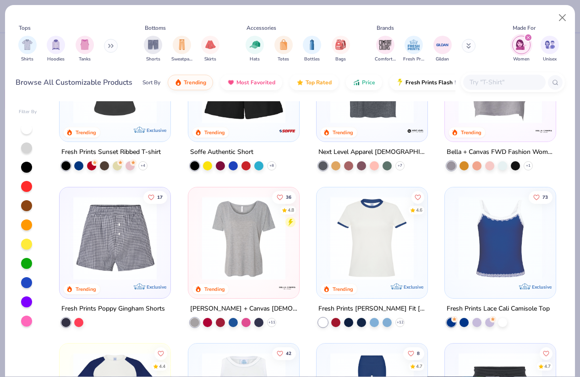
scroll to position [851, 0]
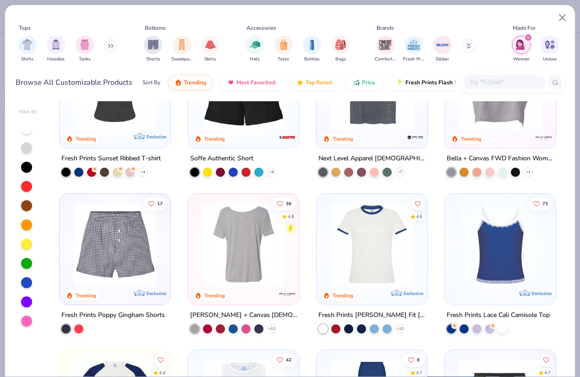
click at [197, 247] on img at bounding box center [150, 244] width 93 height 83
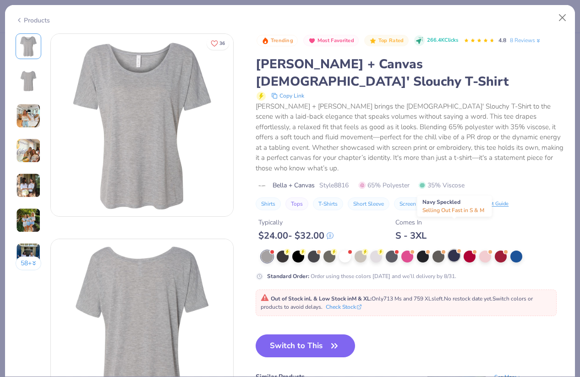
click at [457, 250] on div at bounding box center [454, 256] width 12 height 12
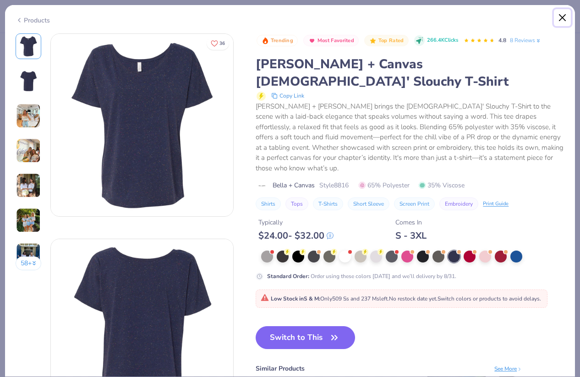
click at [565, 17] on button "Close" at bounding box center [562, 17] width 17 height 17
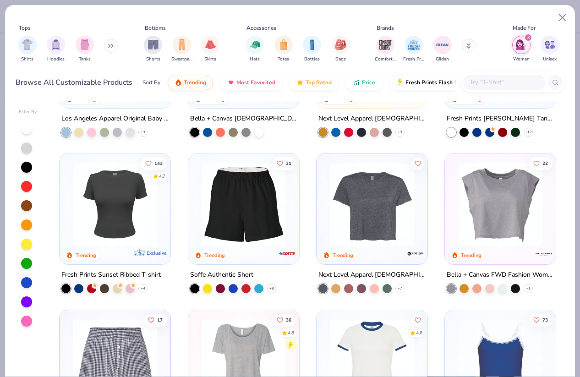
scroll to position [733, 0]
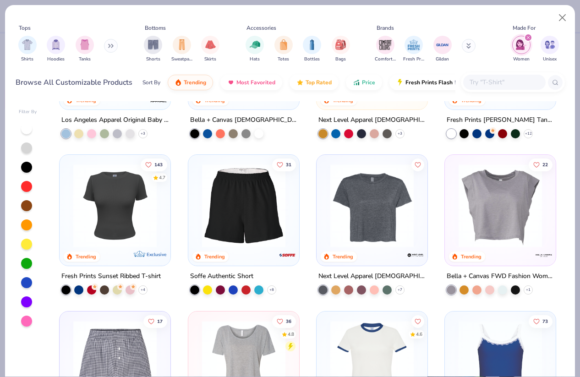
click at [476, 203] on div "14 4.4 Trending Exclusive Fresh Prints Simone Slim Fit Ringer Shirt with Stripe…" at bounding box center [308, 238] width 514 height 275
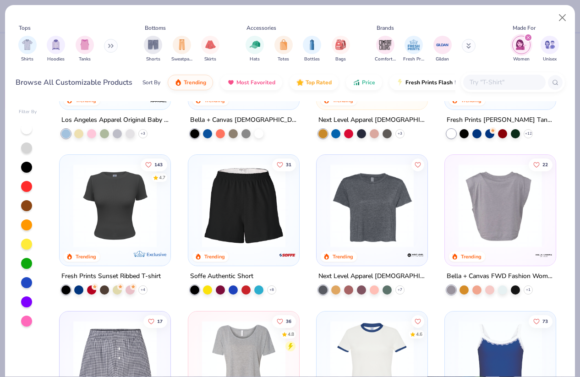
click at [498, 203] on img at bounding box center [500, 205] width 93 height 83
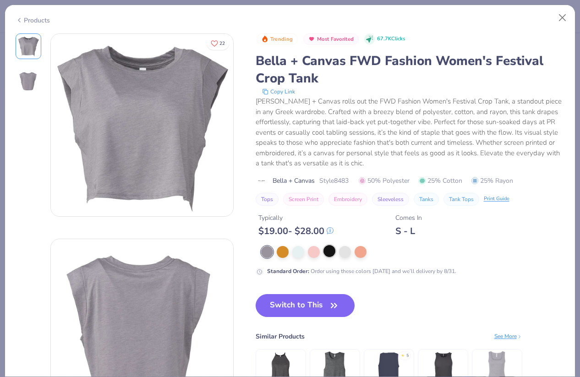
click at [326, 253] on div at bounding box center [330, 251] width 12 height 12
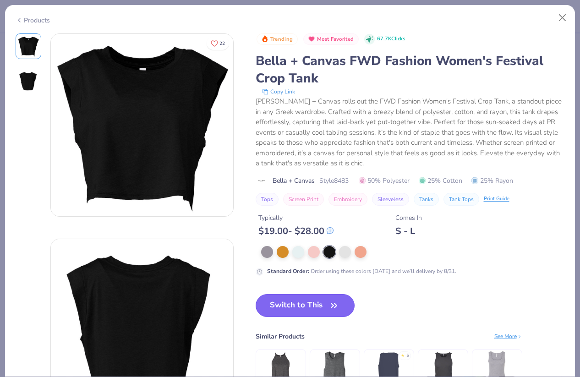
click at [332, 302] on icon "button" at bounding box center [334, 305] width 13 height 13
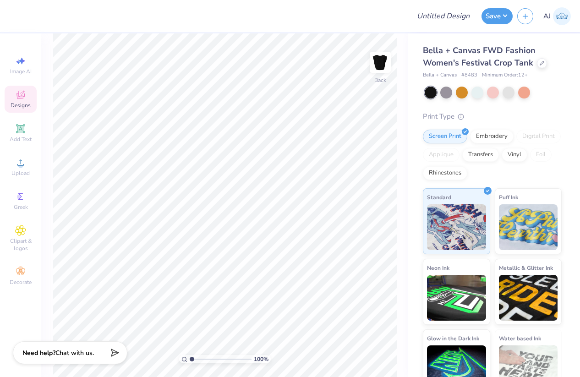
click at [428, 74] on span "Bella + Canvas" at bounding box center [440, 75] width 34 height 8
copy span "Bella + Canvas"
click at [470, 75] on span "# 8483" at bounding box center [469, 75] width 16 height 8
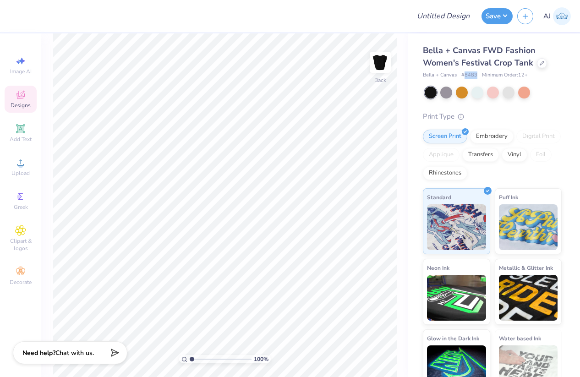
click at [470, 75] on span "# 8483" at bounding box center [469, 75] width 16 height 8
copy span "8483"
click at [375, 61] on img at bounding box center [380, 62] width 37 height 37
click at [371, 66] on img at bounding box center [380, 62] width 37 height 37
click at [20, 175] on span "Upload" at bounding box center [20, 173] width 18 height 7
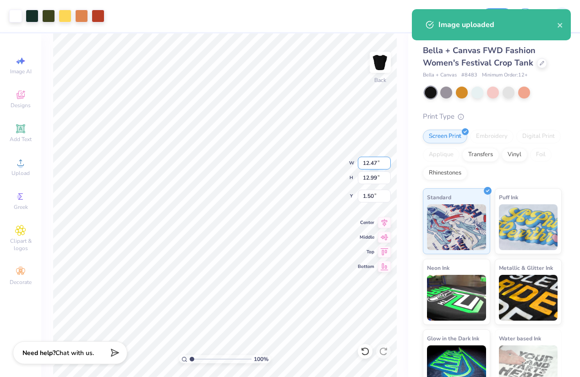
click at [370, 160] on input "12.47" at bounding box center [374, 163] width 33 height 13
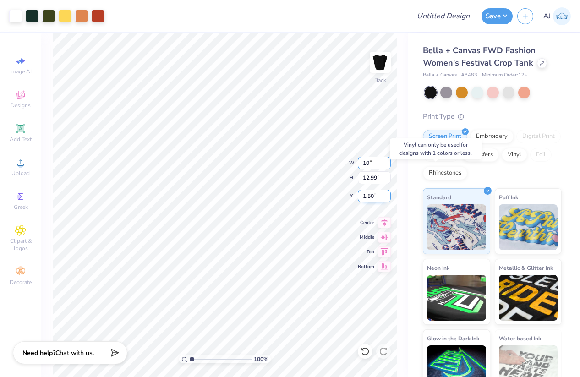
type input "10.00"
type input "10.42"
click at [370, 195] on input "2.79" at bounding box center [374, 196] width 33 height 13
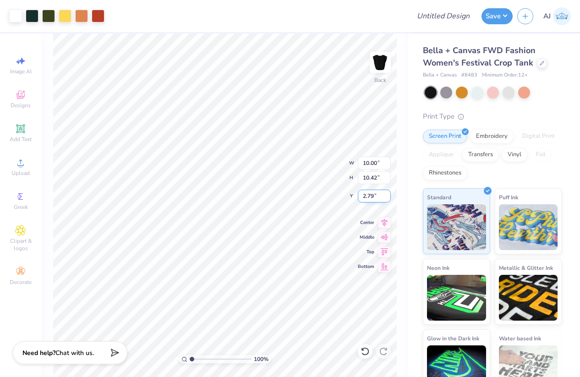
type input "3"
type input "2.00"
click at [506, 14] on button "Save" at bounding box center [497, 15] width 31 height 16
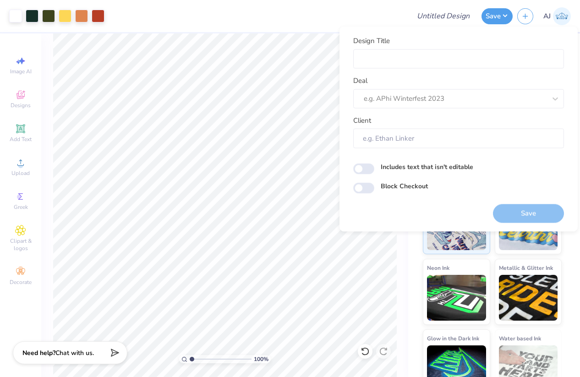
click at [439, 4] on div "Design Title" at bounding box center [443, 16] width 67 height 32
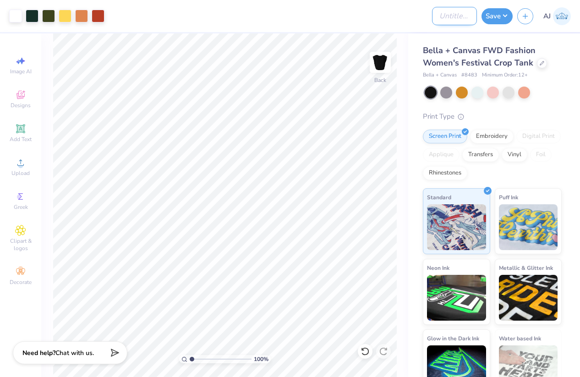
click at [439, 19] on input "Design Title" at bounding box center [454, 16] width 45 height 18
paste input "FPS239486"
type input "FPS239486"
click at [507, 15] on button "Save" at bounding box center [497, 15] width 31 height 16
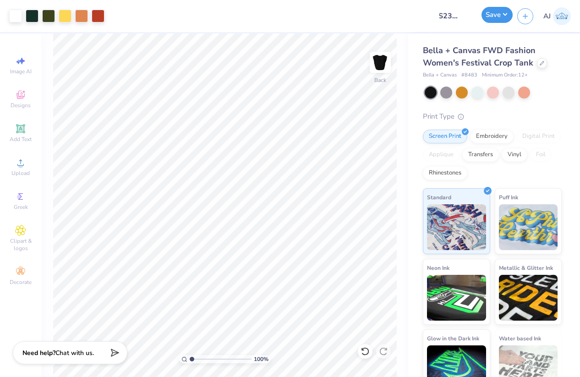
scroll to position [0, 0]
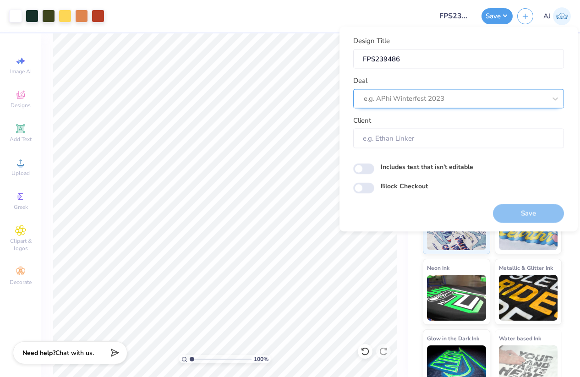
click at [471, 103] on div at bounding box center [455, 99] width 182 height 12
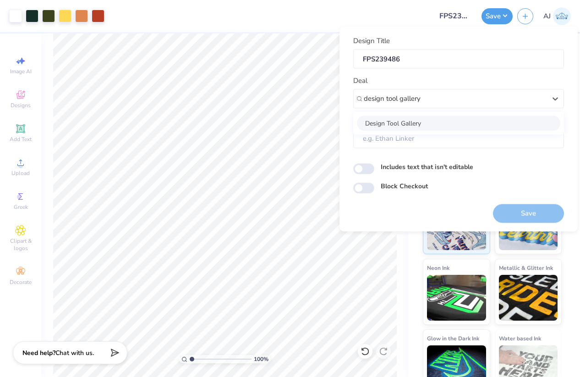
click at [426, 123] on div "Design Tool Gallery" at bounding box center [458, 122] width 203 height 15
type input "design tool gallery"
type input "Design Tool Gallery User"
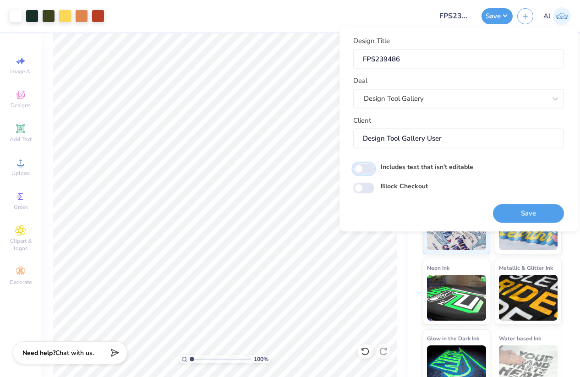
click at [371, 169] on input "Includes text that isn't editable" at bounding box center [363, 168] width 21 height 11
checkbox input "true"
click at [507, 209] on button "Save" at bounding box center [528, 213] width 71 height 19
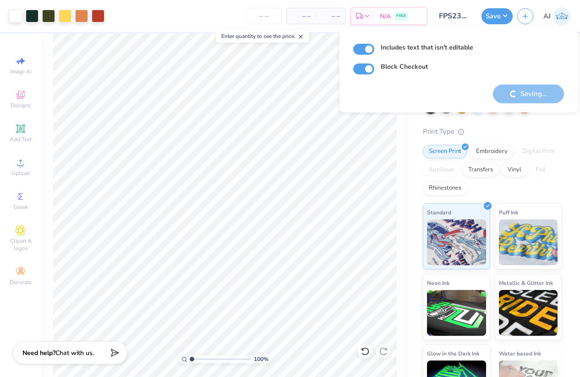
checkbox input "true"
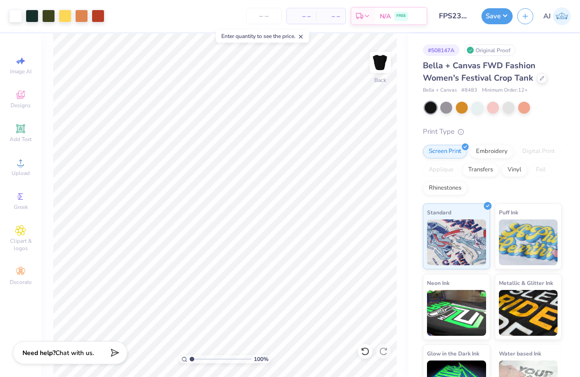
click at [451, 17] on input "FPS239486" at bounding box center [454, 16] width 45 height 18
click at [452, 12] on input "FPS239486" at bounding box center [454, 16] width 45 height 18
